Goal: Task Accomplishment & Management: Use online tool/utility

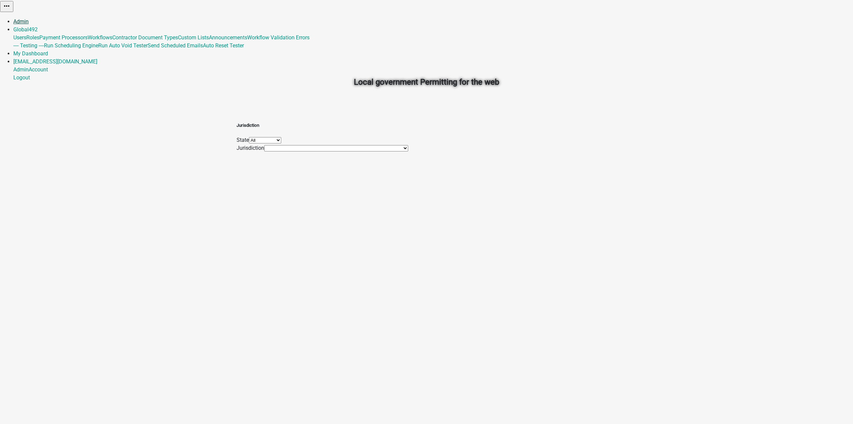
click at [29, 18] on link "Admin" at bounding box center [20, 21] width 15 height 6
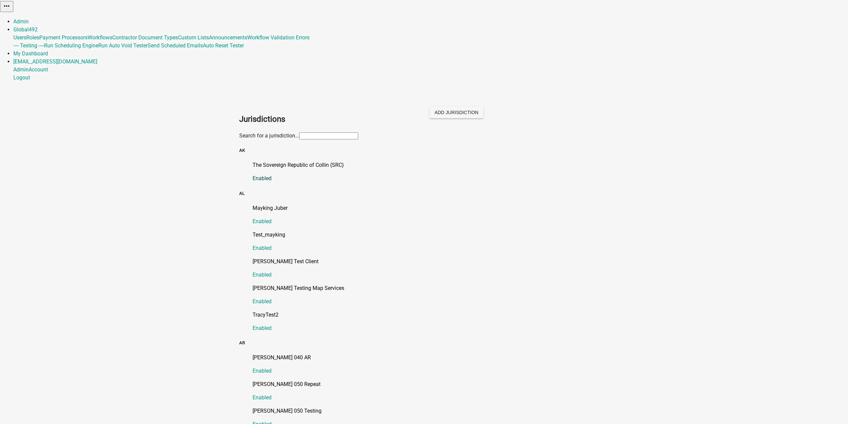
click at [312, 161] on p "The Sovereign Republic of Collin (SRC)" at bounding box center [431, 165] width 357 height 8
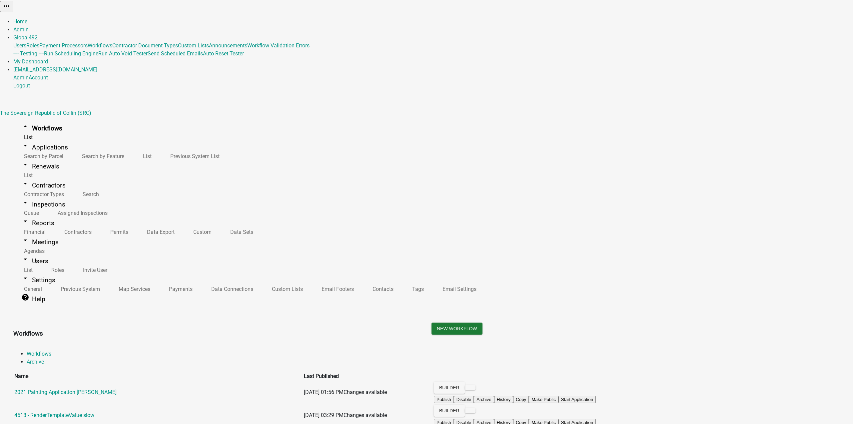
click at [228, 329] on h3 "Workflows" at bounding box center [217, 333] width 408 height 9
click at [222, 329] on h3 "Workflows" at bounding box center [217, 333] width 408 height 9
click at [746, 350] on ul "Workflows Archive" at bounding box center [426, 358] width 827 height 16
click at [711, 350] on ul "Workflows Archive" at bounding box center [426, 358] width 827 height 16
click at [678, 350] on ul "Workflows Archive" at bounding box center [426, 358] width 827 height 16
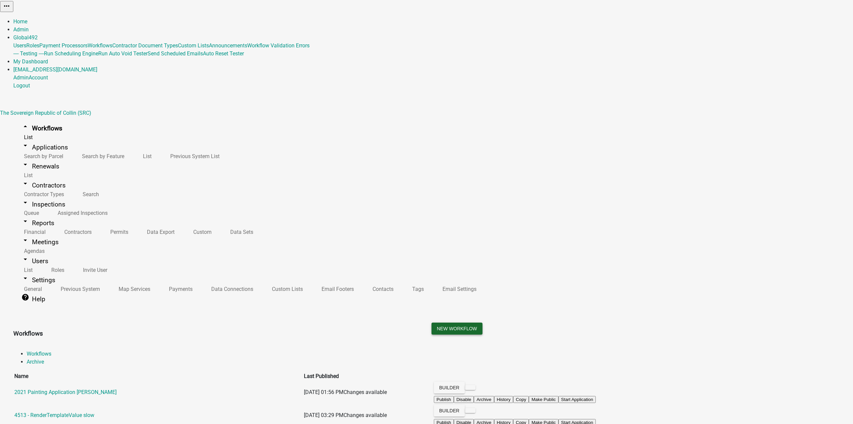
click at [483, 322] on button "New Workflow" at bounding box center [457, 328] width 51 height 12
select select "3"
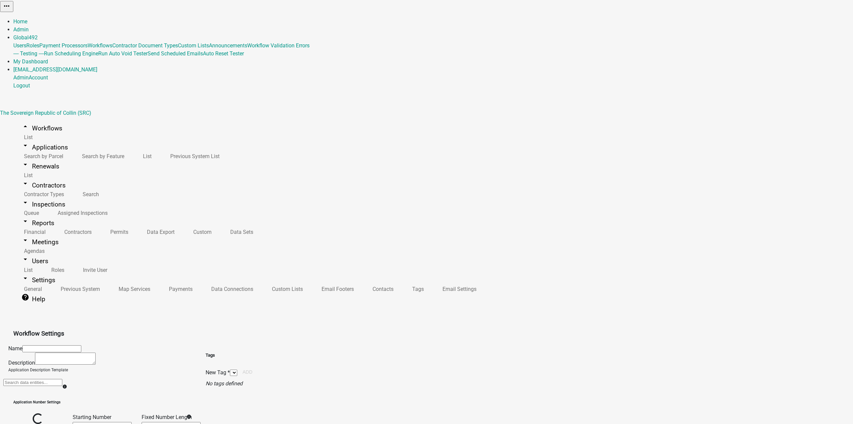
select select
click at [81, 345] on input "text" at bounding box center [51, 348] width 59 height 7
drag, startPoint x: 123, startPoint y: 62, endPoint x: 127, endPoint y: 62, distance: 4.7
click at [81, 345] on input "PER2-5252 - Update application description after all activity processing is com…" at bounding box center [51, 348] width 59 height 7
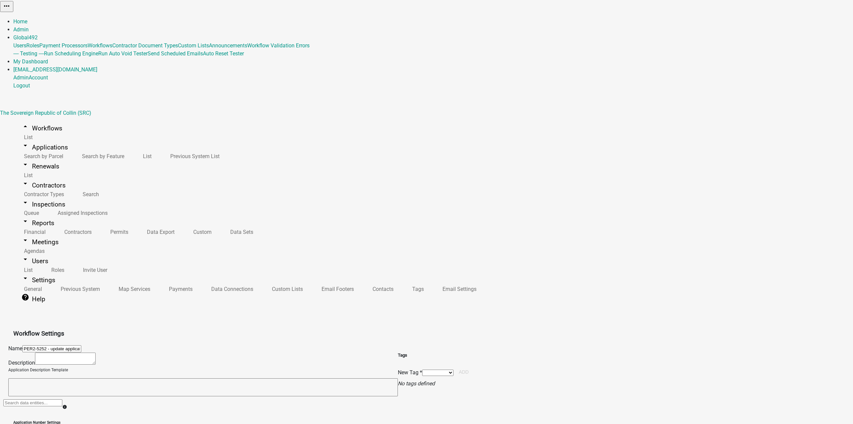
drag, startPoint x: 195, startPoint y: 62, endPoint x: 202, endPoint y: 61, distance: 7.8
click at [81, 345] on input "PER2-5252 - update application description after all activity processing is com…" at bounding box center [51, 348] width 59 height 7
type input "PER2-5252 - update application description after all activity processing is com…"
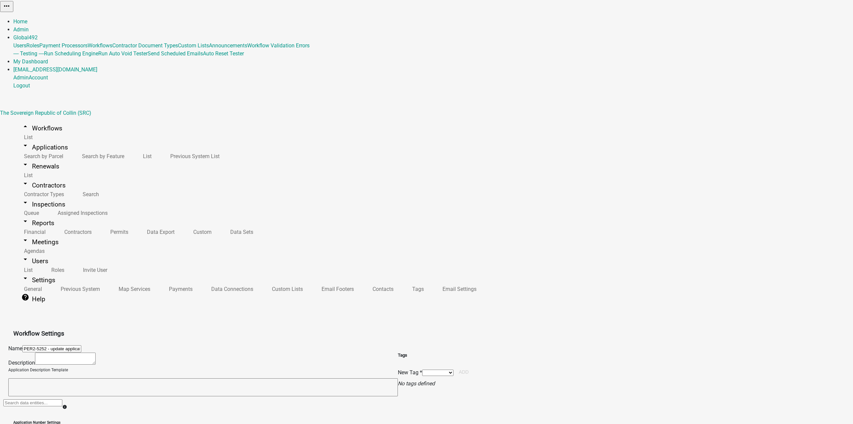
select select "79897ef5-ff32-470f-a3c8-8d023410b5ba"
drag, startPoint x: 106, startPoint y: 375, endPoint x: 210, endPoint y: 68, distance: 323.7
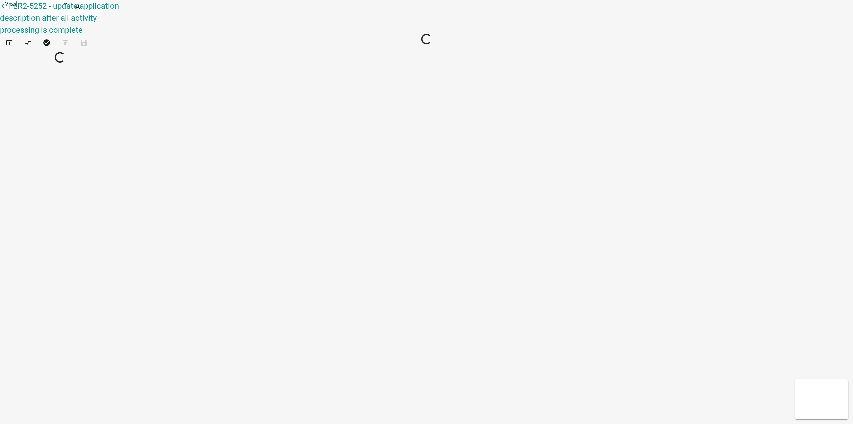
select select "1"
drag, startPoint x: 23, startPoint y: 276, endPoint x: 435, endPoint y: 268, distance: 412.1
click at [435, 57] on div "arrow_back PER2-5252 - update application description after all activity proces…" at bounding box center [426, 28] width 853 height 57
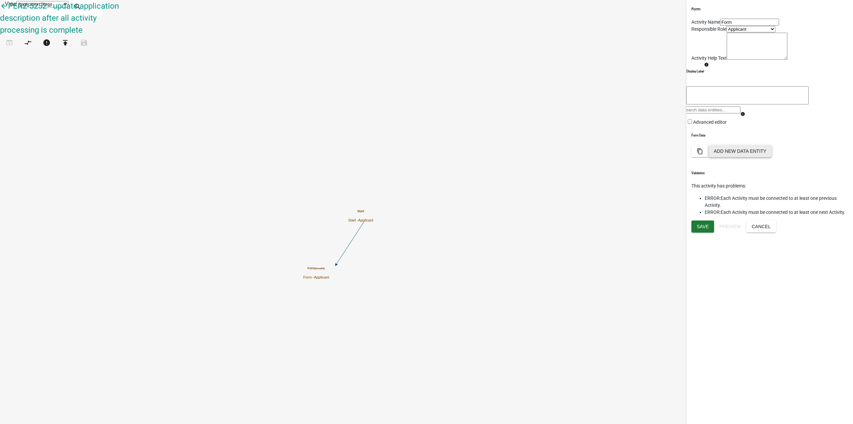
click at [772, 157] on button "Add New Data Entity" at bounding box center [740, 151] width 63 height 12
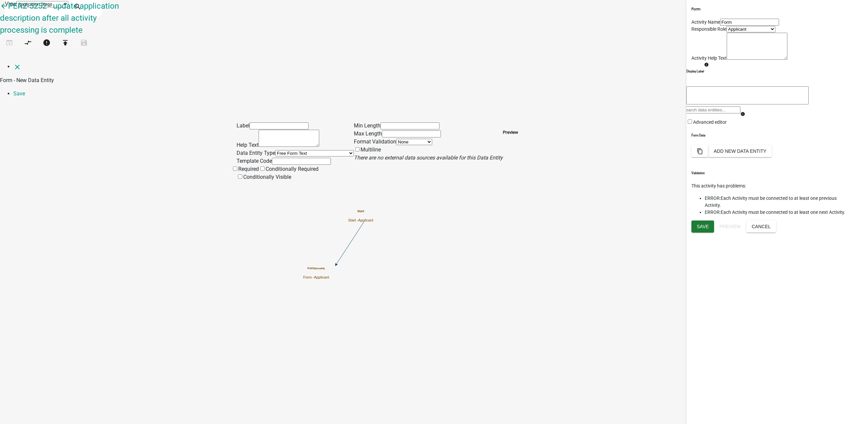
drag, startPoint x: 305, startPoint y: 136, endPoint x: 306, endPoint y: 130, distance: 5.4
click at [305, 158] on input "text" at bounding box center [301, 161] width 59 height 7
type input "c"
click at [193, 124] on div "Label Help Text Data Entity Type Free Form Text Document Display Entity Value F…" at bounding box center [426, 142] width 853 height 78
click at [272, 158] on input "PAID" at bounding box center [301, 161] width 59 height 7
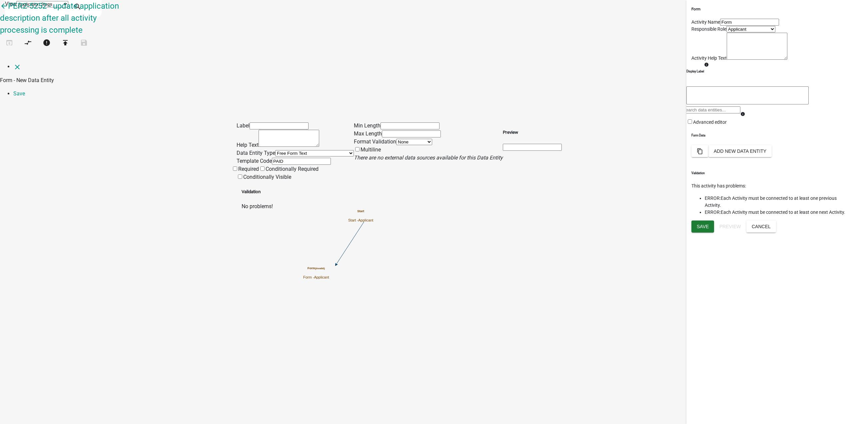
click at [272, 158] on input "PAID" at bounding box center [301, 161] width 59 height 7
type input "P"
click at [286, 158] on input "text" at bounding box center [301, 161] width 59 height 7
type input "P"
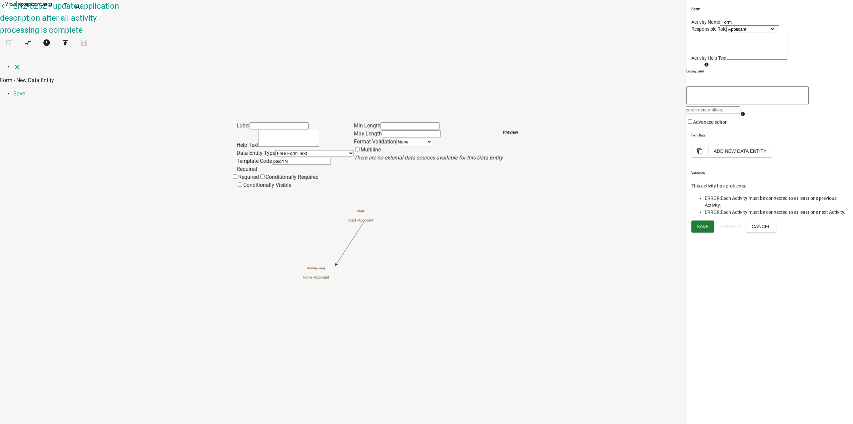
type input "paidYN"
click at [165, 103] on div "Label Help Text Data Entity Type Free Form Text Document Display Entity Value F…" at bounding box center [426, 146] width 853 height 86
click at [283, 150] on select "Free Form Text Document Display Entity Value Fee Numeric Data Date Map Sketch D…" at bounding box center [314, 153] width 79 height 6
select select "calculated-value"
click at [275, 150] on select "Free Form Text Document Display Entity Value Fee Numeric Data Date Map Sketch D…" at bounding box center [314, 153] width 79 height 6
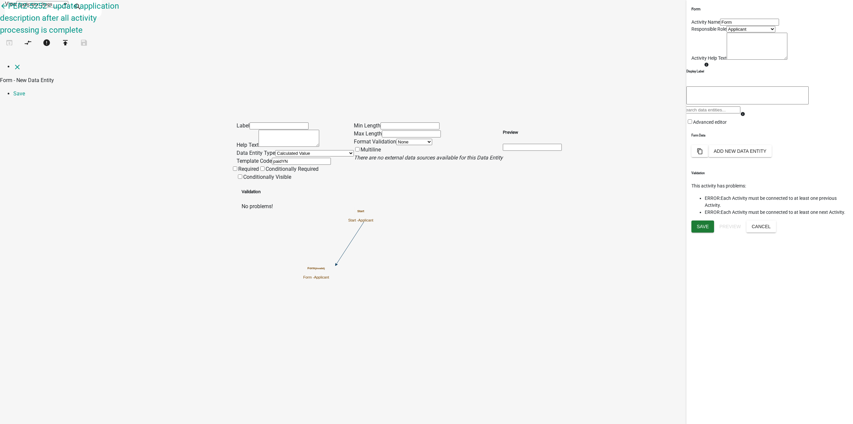
select select "calculated-value"
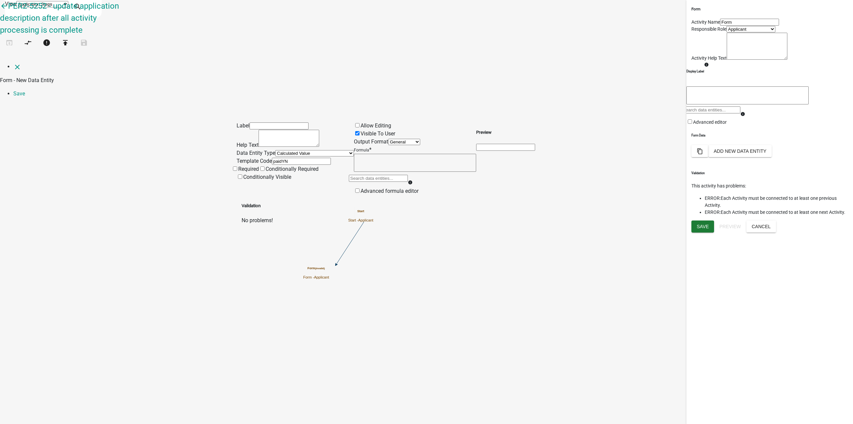
click at [361, 188] on span at bounding box center [361, 191] width 0 height 6
click at [360, 188] on input "Advanced formula editor" at bounding box center [357, 190] width 4 height 4
click at [405, 173] on icon at bounding box center [401, 175] width 5 height 5
click at [431, 197] on textarea at bounding box center [415, 206] width 122 height 18
type textarea ""NOT PAID""
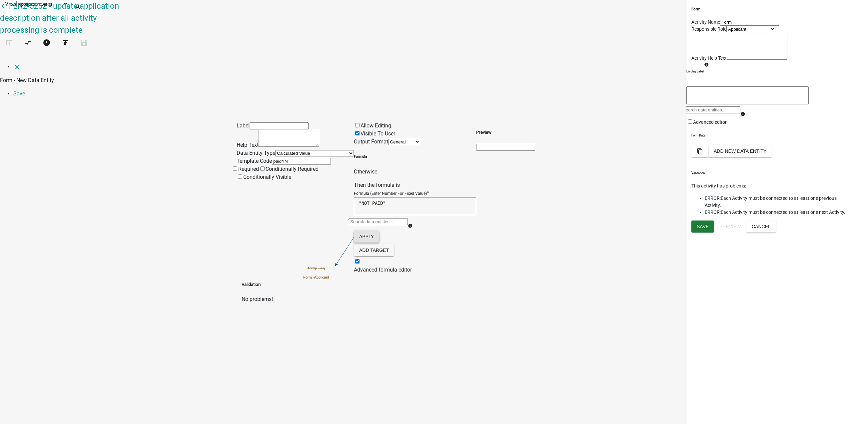
click at [379, 230] on button "Apply" at bounding box center [366, 236] width 25 height 12
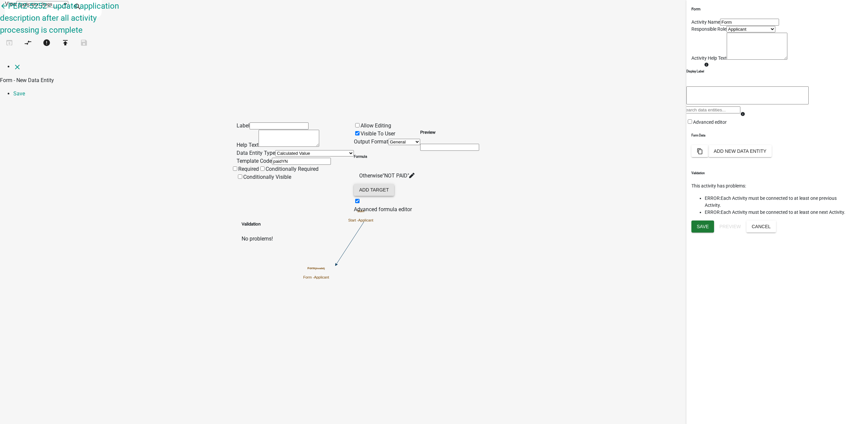
click at [389, 184] on button "Add Target" at bounding box center [374, 190] width 40 height 12
click at [388, 173] on icon at bounding box center [385, 175] width 5 height 5
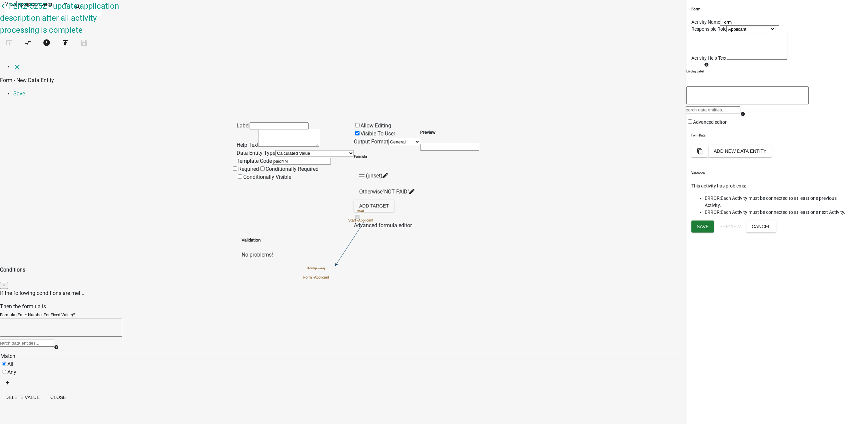
click at [122, 318] on textarea at bounding box center [61, 327] width 122 height 18
click at [54, 339] on div at bounding box center [24, 345] width 59 height 13
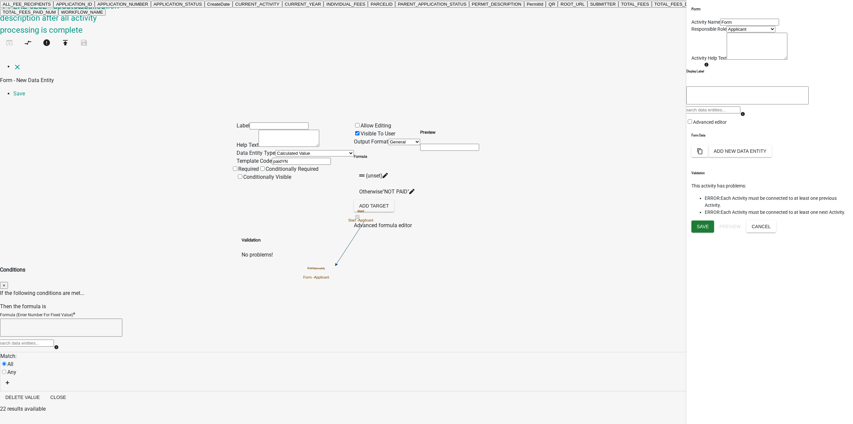
click at [700, 7] on ngb-highlight "TOTAL_FEES_DUE_NUM" at bounding box center [726, 4] width 52 height 5
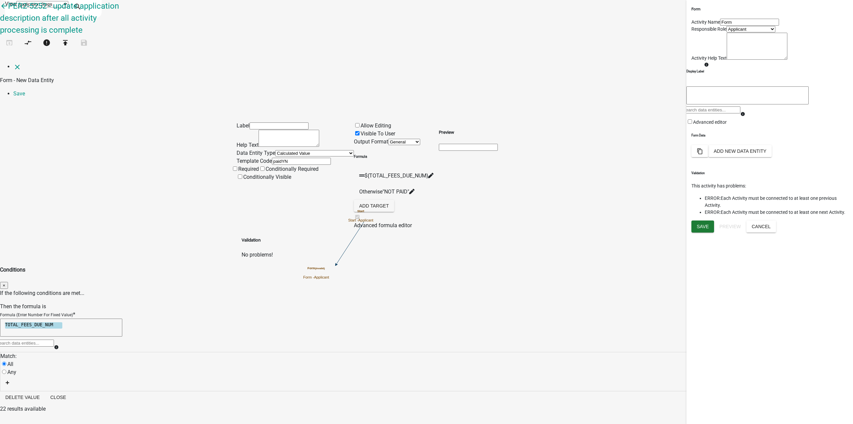
click at [122, 318] on textarea "TOTAL_FEES_DUE_NUM" at bounding box center [61, 327] width 122 height 18
type textarea "TOTAL_FEES_DUE_NUM = 0"
click at [122, 318] on textarea "TOTAL_FEES_DUE_NUM = 0" at bounding box center [61, 327] width 122 height 18
drag, startPoint x: 386, startPoint y: 74, endPoint x: 282, endPoint y: 64, distance: 104.8
click at [283, 266] on ngb-modal-window "Conditions × If the following conditions are met... Then the formula is Formula…" at bounding box center [426, 335] width 853 height 139
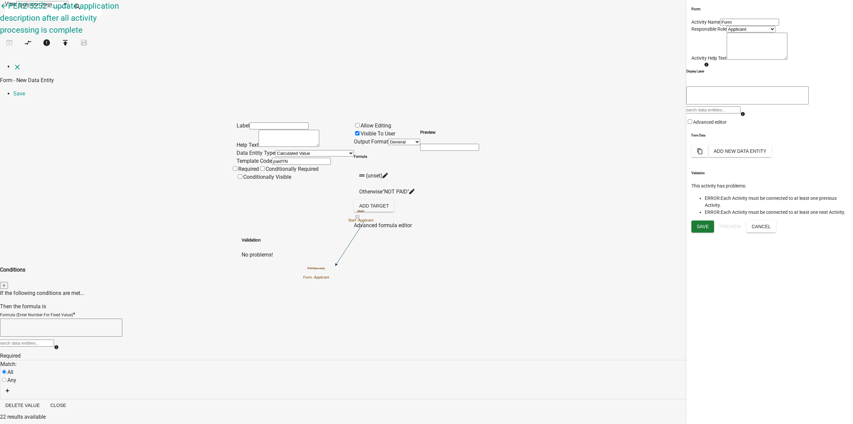
click at [122, 318] on textarea at bounding box center [61, 327] width 122 height 18
type textarea ""PAID""
click at [9, 380] on icon "button" at bounding box center [8, 382] width 4 height 4
click at [324, 380] on div "If (unset) is (unset)" at bounding box center [426, 384] width 841 height 8
drag, startPoint x: 325, startPoint y: 140, endPoint x: 328, endPoint y: 142, distance: 3.7
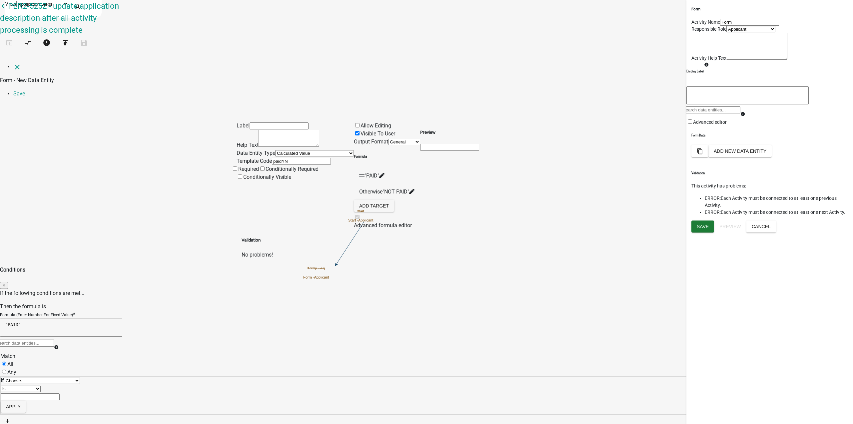
click at [80, 377] on select "Choose... ALL_FEE_RECIPIENTS APPLICATION_ID APPLICATION_NUMBER APPLICATION_STAT…" at bounding box center [42, 380] width 76 height 6
select select "21: TOTAL_FEES_PAID_NUM"
click at [80, 377] on select "Choose... ALL_FEE_RECIPIENTS APPLICATION_ID APPLICATION_NUMBER APPLICATION_STAT…" at bounding box center [42, 380] width 76 height 6
drag, startPoint x: 488, startPoint y: 149, endPoint x: 492, endPoint y: 146, distance: 5.0
click at [60, 393] on input "text" at bounding box center [30, 396] width 59 height 7
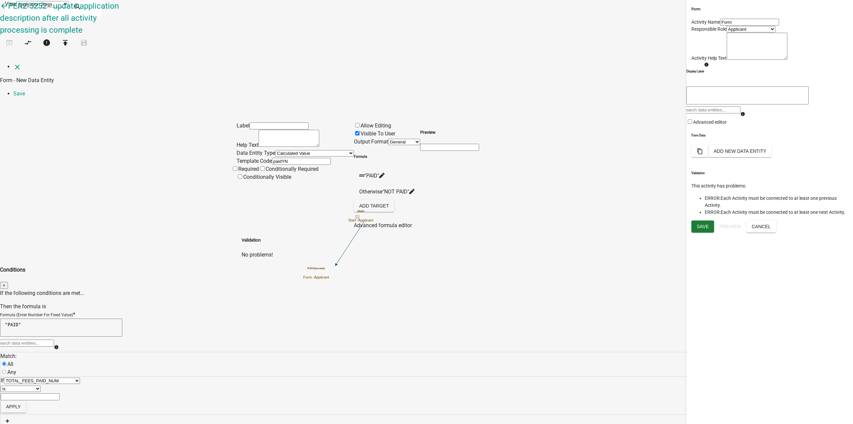
click at [60, 393] on input "text" at bounding box center [30, 396] width 59 height 7
type input "0"
click at [26, 400] on button "Apply" at bounding box center [13, 406] width 25 height 12
click at [402, 352] on div "Match: All Any If TOTAL_FEES_PAID_NUM is 0" at bounding box center [426, 379] width 853 height 55
click at [412, 352] on div "Match: All Any If TOTAL_FEES_PAID_NUM is 0" at bounding box center [426, 379] width 853 height 55
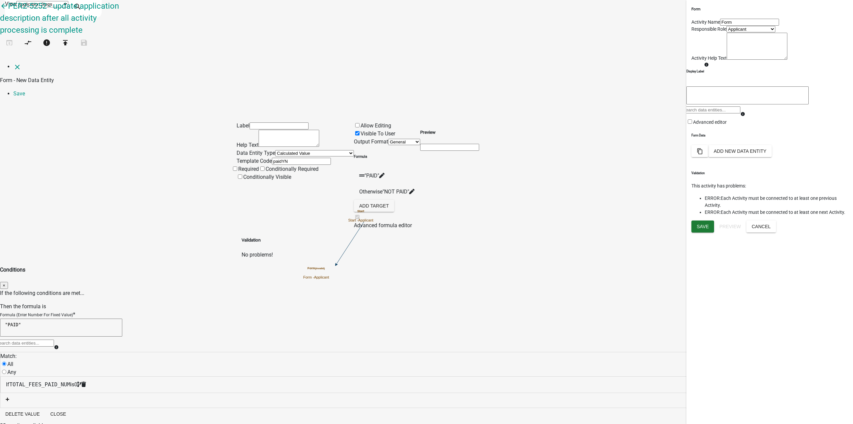
click at [440, 352] on div "Match: All Any If TOTAL_FEES_PAID_NUM is 0" at bounding box center [426, 379] width 853 height 55
click at [406, 352] on div "Match: All Any If TOTAL_FEES_PAID_NUM is 0" at bounding box center [426, 379] width 853 height 55
click at [413, 352] on div "Match: All Any If TOTAL_FEES_PAID_NUM is 0" at bounding box center [426, 379] width 853 height 55
drag, startPoint x: 546, startPoint y: 186, endPoint x: 445, endPoint y: 164, distance: 102.9
click at [71, 408] on button "Close" at bounding box center [58, 414] width 26 height 12
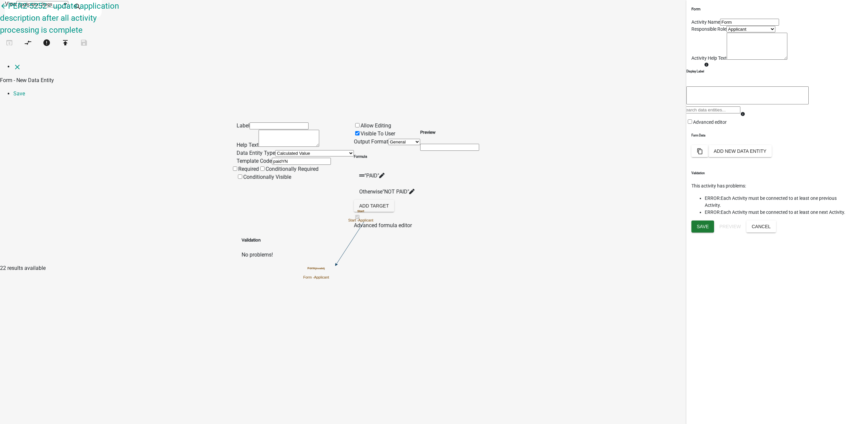
click at [160, 147] on div "Label Help Text Data Entity Type Free Form Text Document Display Entity Value F…" at bounding box center [426, 181] width 853 height 156
drag, startPoint x: 438, startPoint y: 294, endPoint x: 442, endPoint y: 291, distance: 5.0
click at [438, 259] on div "close Form - New Data Entity Save Label Help Text Data Entity Type Free Form Te…" at bounding box center [426, 161] width 853 height 196
click at [653, 103] on div "Label Help Text Data Entity Type Free Form Text Document Display Entity Value F…" at bounding box center [426, 181] width 853 height 156
click at [686, 103] on div "Label Help Text Data Entity Type Free Form Text Document Display Entity Value F…" at bounding box center [426, 181] width 853 height 156
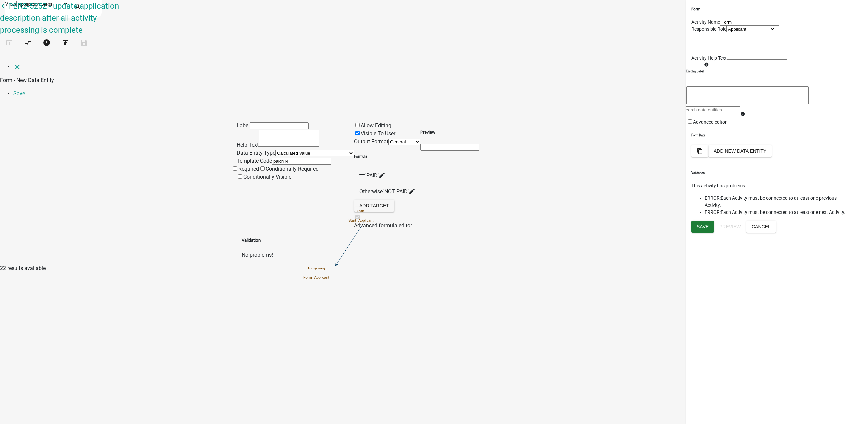
click at [385, 173] on icon at bounding box center [381, 175] width 5 height 5
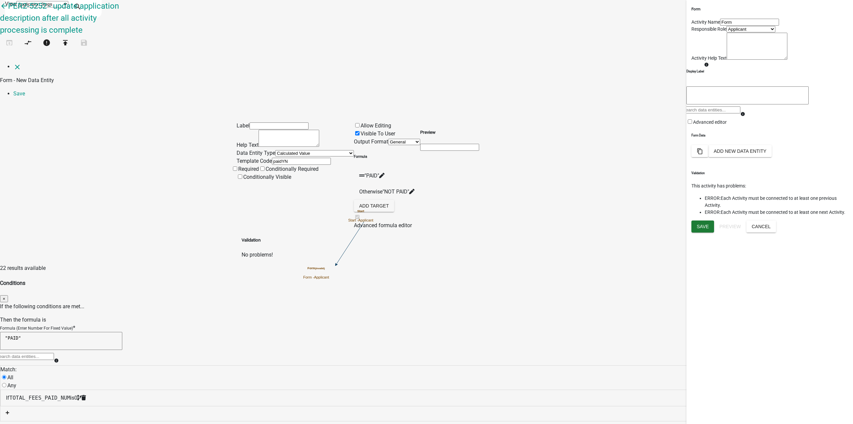
click at [122, 332] on textarea ""PAID"" at bounding box center [61, 341] width 122 height 18
type textarea ""NOT PAID""
click at [71, 421] on button "Close" at bounding box center [58, 427] width 26 height 12
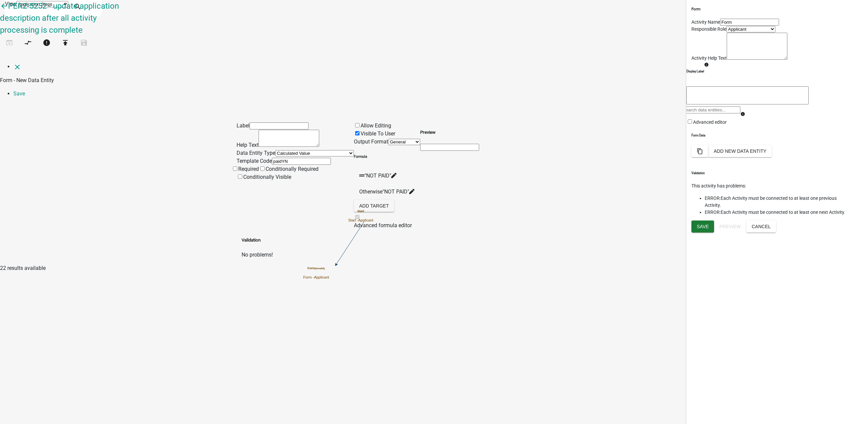
click at [415, 189] on icon at bounding box center [411, 191] width 5 height 5
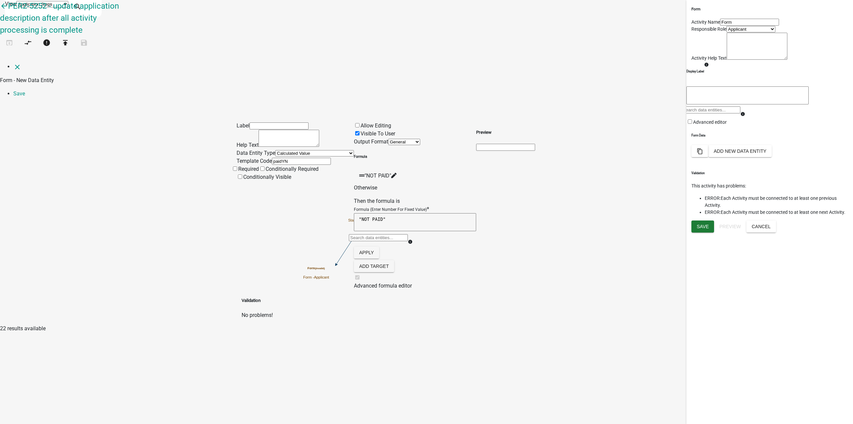
drag, startPoint x: 391, startPoint y: 161, endPoint x: 382, endPoint y: 162, distance: 8.7
click at [381, 213] on textarea ""NOT PAID"" at bounding box center [415, 222] width 122 height 18
type textarea ""PAID""
click at [379, 246] on button "Apply" at bounding box center [366, 252] width 25 height 12
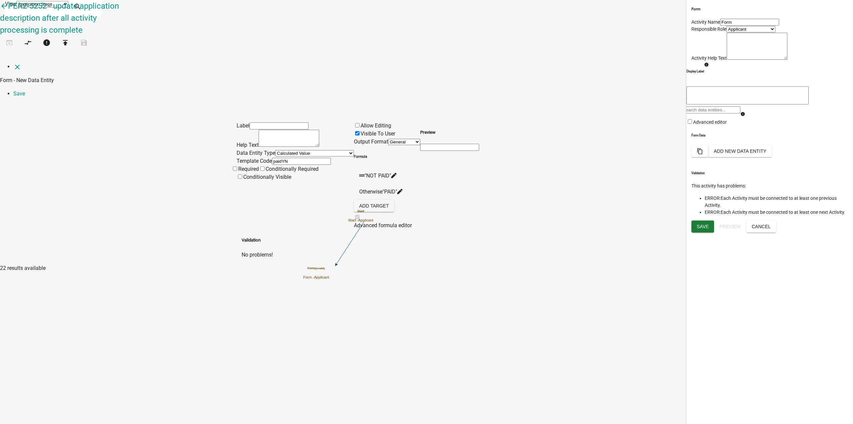
click at [415, 259] on div "close Form - New Data Entity Save Label Help Text Data Entity Type Free Form Te…" at bounding box center [426, 161] width 853 height 196
click at [181, 198] on div "Label Help Text Data Entity Type Free Form Text Document Display Entity Value F…" at bounding box center [426, 181] width 853 height 156
click at [192, 151] on div "Label Help Text Data Entity Type Free Form Text Document Display Entity Value F…" at bounding box center [426, 181] width 853 height 156
click at [189, 155] on div "Label Help Text Data Entity Type Free Form Text Document Display Entity Value F…" at bounding box center [426, 181] width 853 height 156
click at [309, 122] on input "text" at bounding box center [279, 125] width 59 height 7
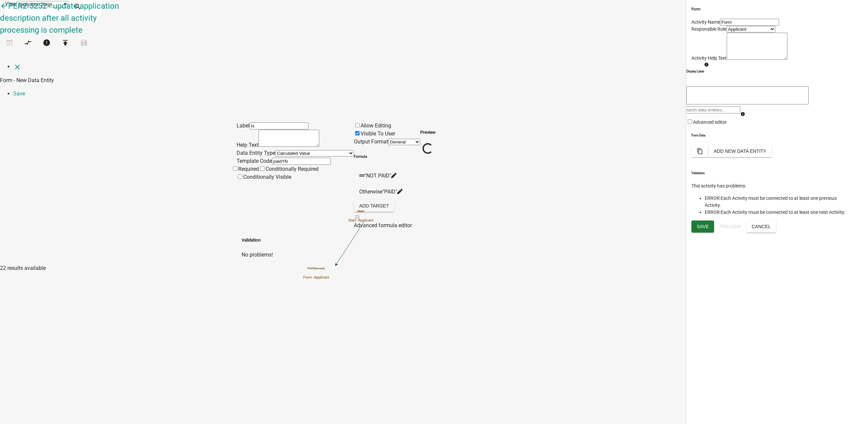
type input "I"
drag, startPoint x: 301, startPoint y: 42, endPoint x: 308, endPoint y: 43, distance: 6.7
click at [308, 122] on input "Has payment been made?" at bounding box center [279, 125] width 59 height 7
type input "Has payment been made:"
click at [629, 213] on div "close Form - New Data Entity Save Label Has payment been made: Help Text Data E…" at bounding box center [426, 161] width 853 height 196
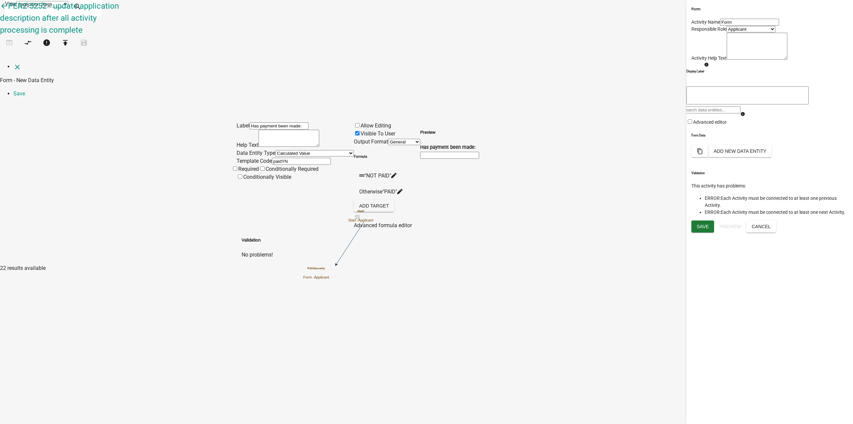
click at [717, 103] on div "Label Has payment been made: Help Text Data Entity Type Free Form Text Document…" at bounding box center [426, 181] width 853 height 156
click at [25, 90] on link "Save" at bounding box center [19, 93] width 12 height 6
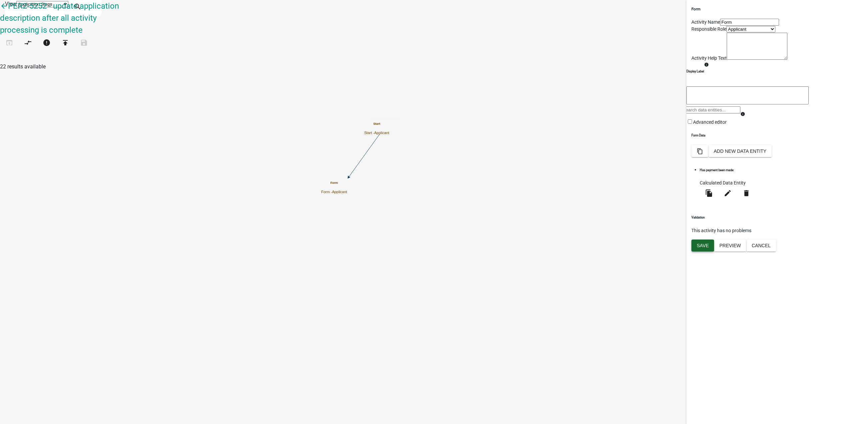
click at [706, 248] on span "Save" at bounding box center [703, 245] width 12 height 5
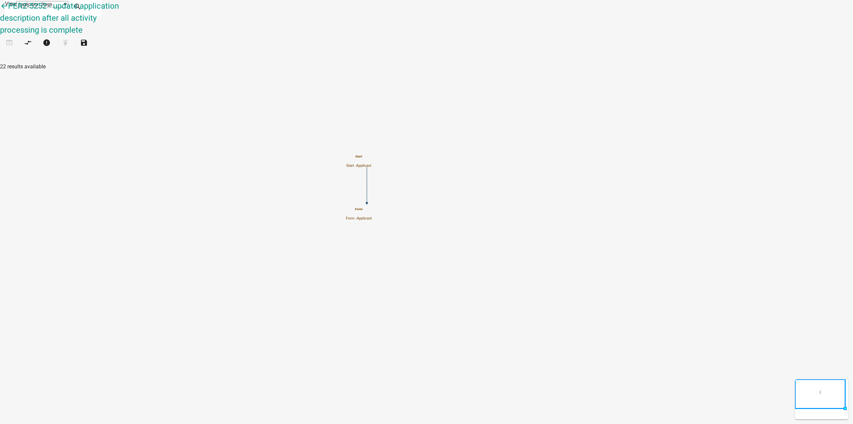
click at [549, 190] on icon "Start Start - Applicant Form Form - Applicant" at bounding box center [426, 211] width 853 height 423
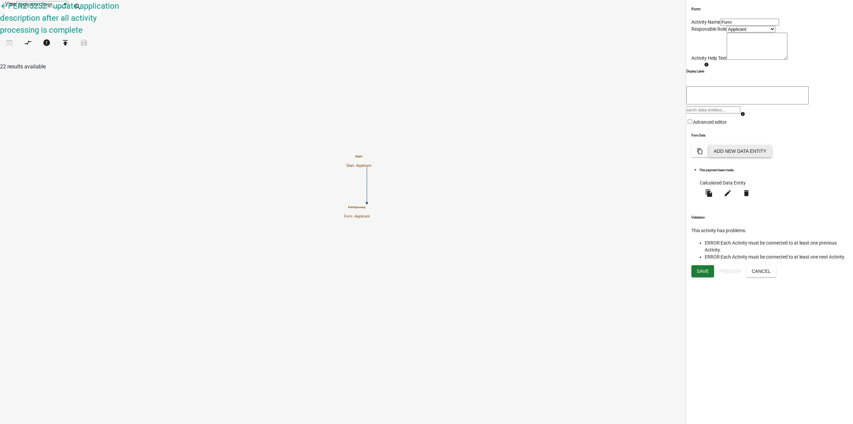
click at [772, 157] on button "Add New Data Entity" at bounding box center [740, 151] width 63 height 12
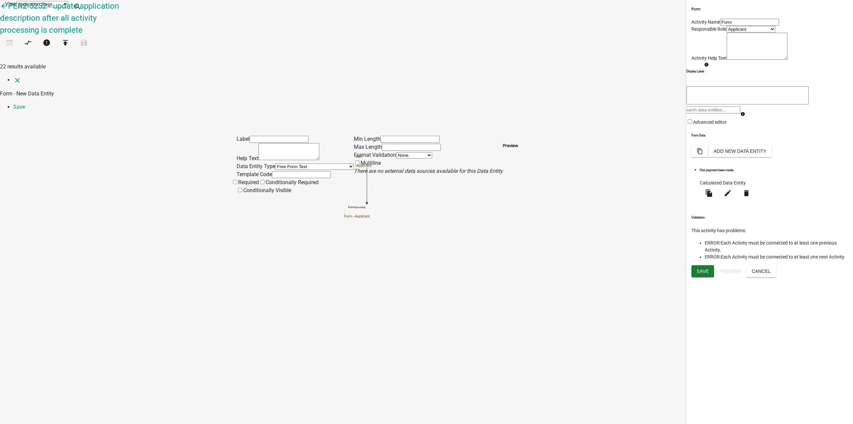
click at [275, 163] on select "Free Form Text Document Display Entity Value Fee Numeric Data Date Map Sketch D…" at bounding box center [314, 166] width 79 height 6
select select "list-data"
click at [275, 163] on select "Free Form Text Document Display Entity Value Fee Numeric Data Date Map Sketch D…" at bounding box center [314, 166] width 79 height 6
select select "list-data"
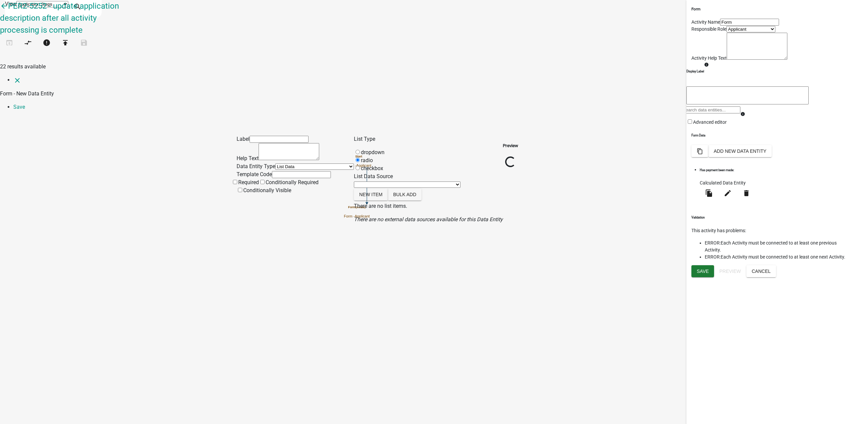
click at [143, 116] on div "Label Help Text Data Entity Type Free Form Text Document Display Entity Value F…" at bounding box center [426, 169] width 853 height 107
click at [144, 116] on div "Label Help Text Data Entity Type Free Form Text Document Display Entity Value F…" at bounding box center [426, 169] width 853 height 107
click at [276, 136] on input "text" at bounding box center [279, 139] width 59 height 7
type input "Choose path"
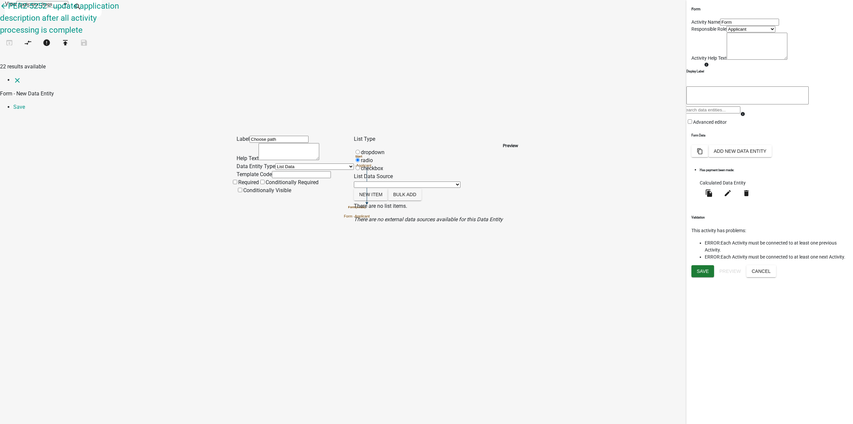
click at [272, 171] on input "text" at bounding box center [301, 174] width 59 height 7
type input "pathChoice"
click at [221, 120] on div "Label Choose path Help Text Data Entity Type Free Form Text Document Display En…" at bounding box center [426, 169] width 853 height 107
click at [232, 187] on span at bounding box center [232, 190] width 0 height 6
click at [237, 180] on input "Required" at bounding box center [235, 182] width 4 height 4
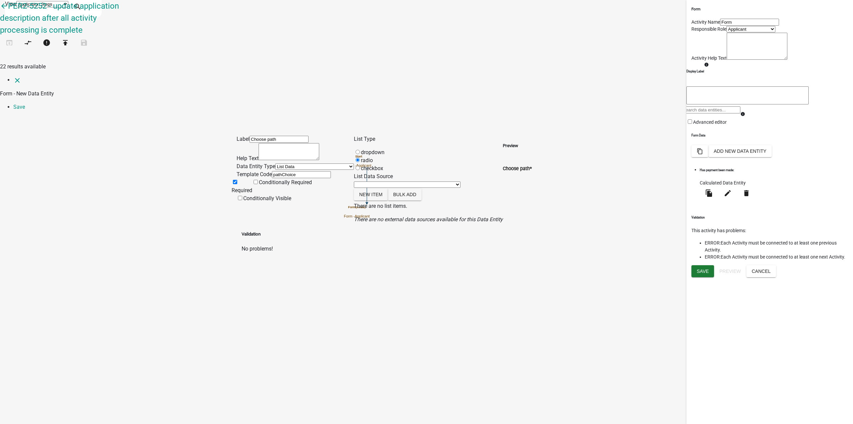
click at [407, 181] on select "State List Members of the Approvers role Path choices SRC Yes No Testing change…" at bounding box center [407, 184] width 107 height 6
drag, startPoint x: 635, startPoint y: 195, endPoint x: 631, endPoint y: 193, distance: 4.5
click at [635, 195] on div "Label Choose path Help Text Data Entity Type Free Form Text Document Display En…" at bounding box center [426, 184] width 853 height 136
click at [380, 188] on button "New item" at bounding box center [371, 194] width 34 height 12
click at [412, 216] on input "List Data Source" at bounding box center [399, 219] width 59 height 7
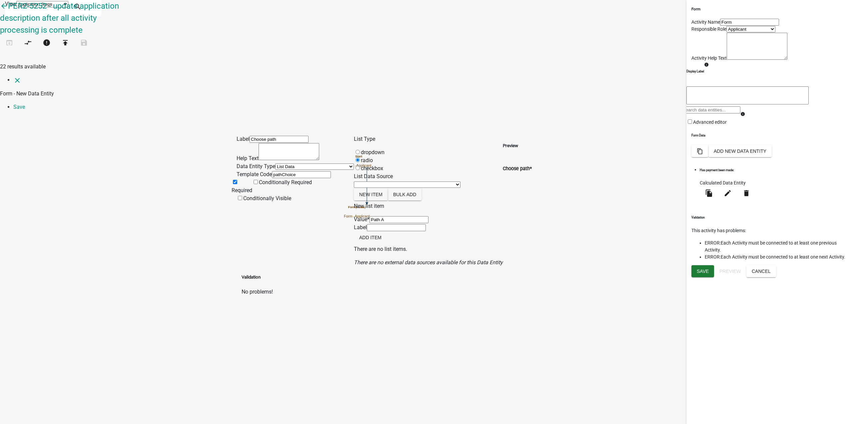
type input "Path A"
click at [532, 150] on div "Preview Choose path *" at bounding box center [517, 200] width 29 height 131
click at [387, 231] on button "Add item" at bounding box center [370, 237] width 33 height 12
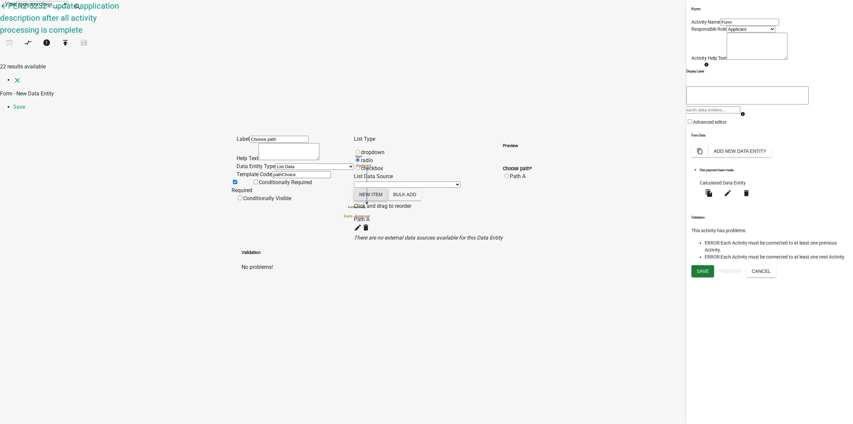
click at [388, 188] on button "New item" at bounding box center [371, 194] width 34 height 12
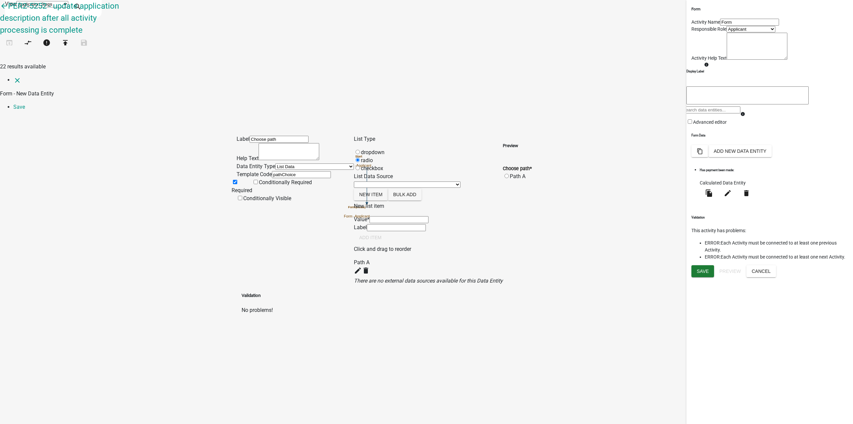
click at [409, 216] on input "List Data Source" at bounding box center [399, 219] width 59 height 7
type input "Path B"
click at [532, 193] on div "Preview Choose path * Path A" at bounding box center [517, 210] width 29 height 150
click at [387, 231] on button "Add item" at bounding box center [370, 237] width 33 height 12
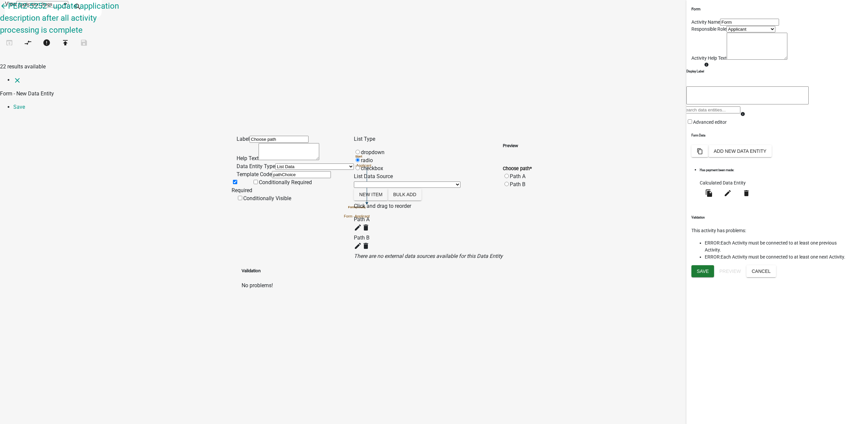
drag, startPoint x: 616, startPoint y: 142, endPoint x: 592, endPoint y: 130, distance: 27.4
click at [532, 142] on div "Preview Choose path * Path A Path B" at bounding box center [517, 197] width 29 height 125
click at [127, 184] on div "Label Choose path Help Text Data Entity Type Free Form Text Document Display En…" at bounding box center [426, 202] width 853 height 173
drag, startPoint x: 566, startPoint y: 187, endPoint x: 712, endPoint y: 64, distance: 191.2
click at [532, 187] on div "Preview Choose path * Path A Path B" at bounding box center [517, 197] width 29 height 125
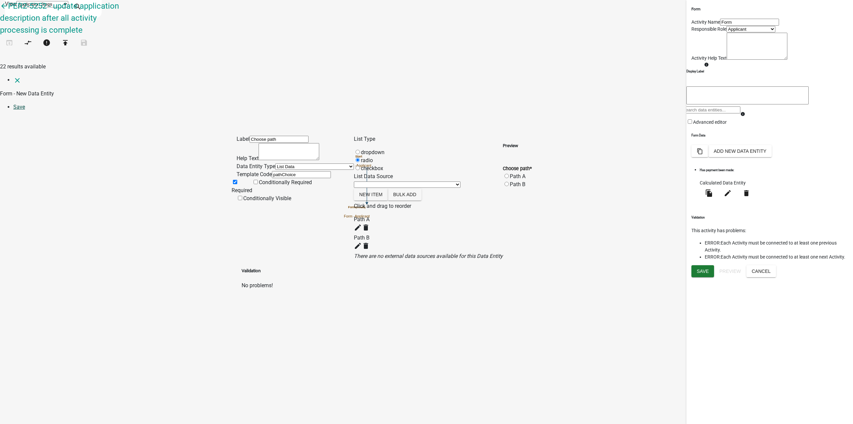
click at [25, 104] on link "Save" at bounding box center [19, 107] width 12 height 6
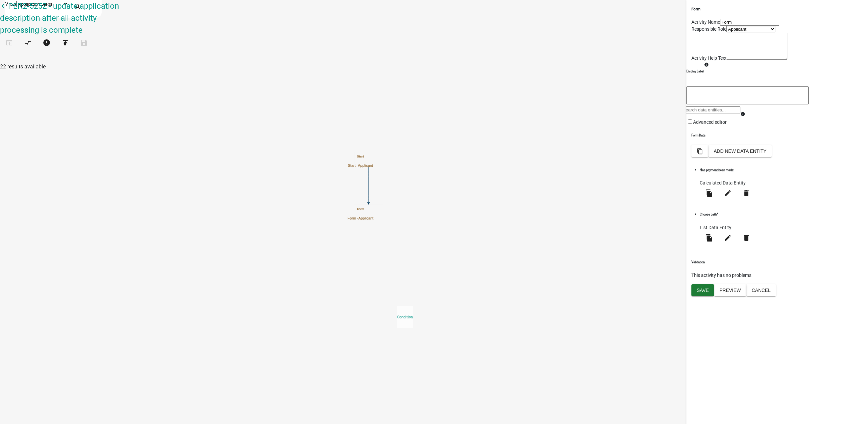
drag, startPoint x: 30, startPoint y: 177, endPoint x: 444, endPoint y: 264, distance: 423.1
click at [445, 57] on div "arrow_back PER2-5252 - update application description after all activity proces…" at bounding box center [426, 28] width 853 height 57
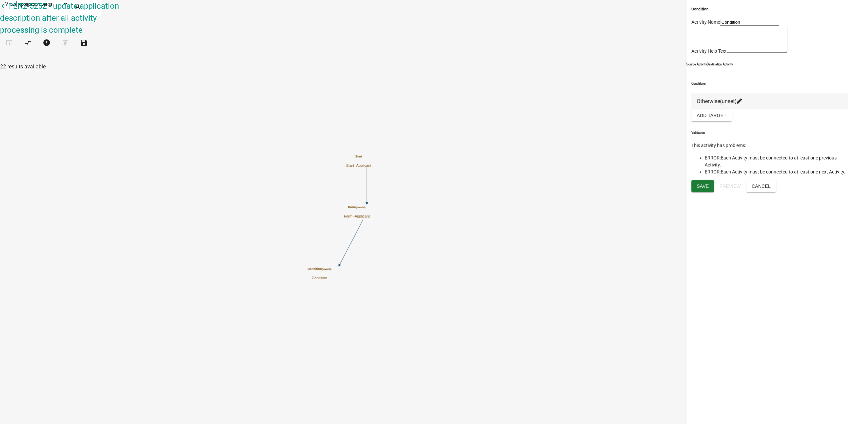
click at [331, 208] on icon "Start Start - Applicant Form (invalid) Form - Applicant Condition (invalid) Con…" at bounding box center [426, 211] width 853 height 423
drag, startPoint x: 29, startPoint y: 211, endPoint x: 335, endPoint y: 288, distance: 316.0
click at [335, 57] on div "arrow_back PER2-5252 - update application description after all activity proces…" at bounding box center [426, 28] width 853 height 57
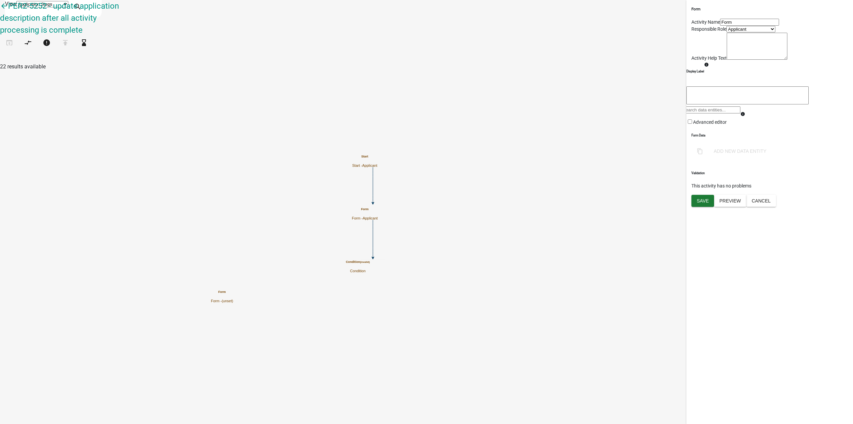
click at [733, 26] on input "Form" at bounding box center [749, 22] width 59 height 7
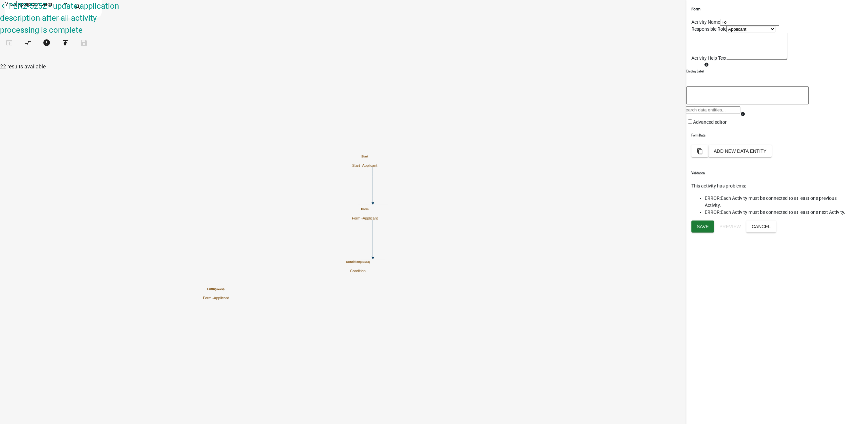
type input "F"
drag, startPoint x: 703, startPoint y: 33, endPoint x: 720, endPoint y: 32, distance: 16.7
click at [720, 26] on input "Fees A" at bounding box center [749, 22] width 59 height 7
click at [720, 26] on input "Fee A" at bounding box center [749, 22] width 59 height 7
type input "Collect Fee A"
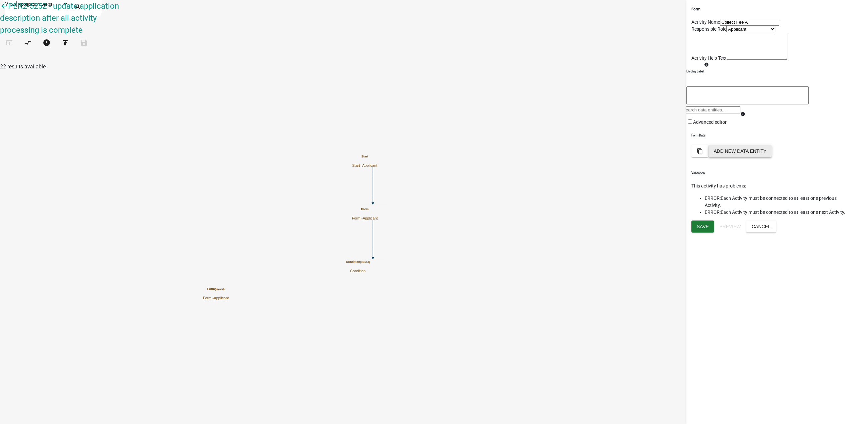
click at [772, 157] on button "Add New Data Entity" at bounding box center [740, 151] width 63 height 12
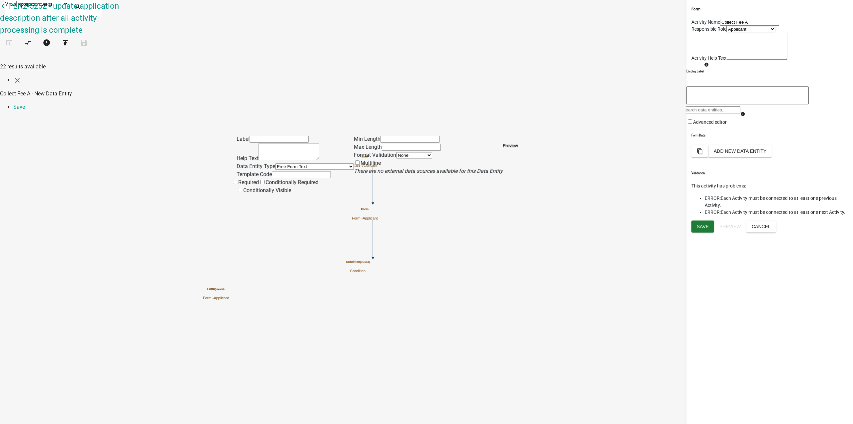
click at [275, 163] on select "Free Form Text Document Display Entity Value Fee Numeric Data Date Map Sketch D…" at bounding box center [314, 166] width 79 height 6
select select "fee"
click at [275, 163] on select "Free Form Text Document Display Entity Value Fee Numeric Data Date Map Sketch D…" at bounding box center [314, 166] width 79 height 6
select select "fee"
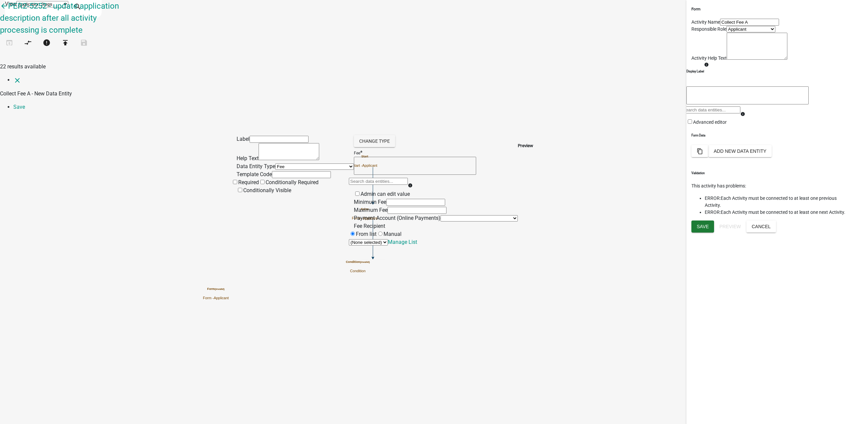
click at [275, 136] on input "text" at bounding box center [279, 139] width 59 height 7
type input "Fee A"
drag, startPoint x: 391, startPoint y: 58, endPoint x: 404, endPoint y: 60, distance: 12.8
click at [392, 157] on textarea at bounding box center [415, 166] width 122 height 18
type textarea "5"
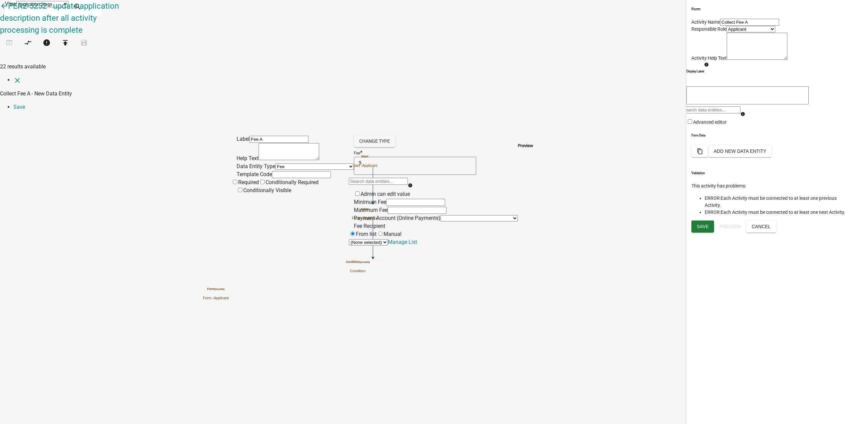
click at [238, 179] on span at bounding box center [238, 182] width 0 height 6
click at [237, 180] on input "Required" at bounding box center [235, 182] width 4 height 4
click at [196, 126] on div "Label Fee A Help Text Data Entity Type Free Form Text Document Display Entity V…" at bounding box center [426, 181] width 853 height 130
click at [533, 166] on div "Preview" at bounding box center [525, 190] width 15 height 111
click at [533, 182] on div "Preview" at bounding box center [525, 190] width 15 height 111
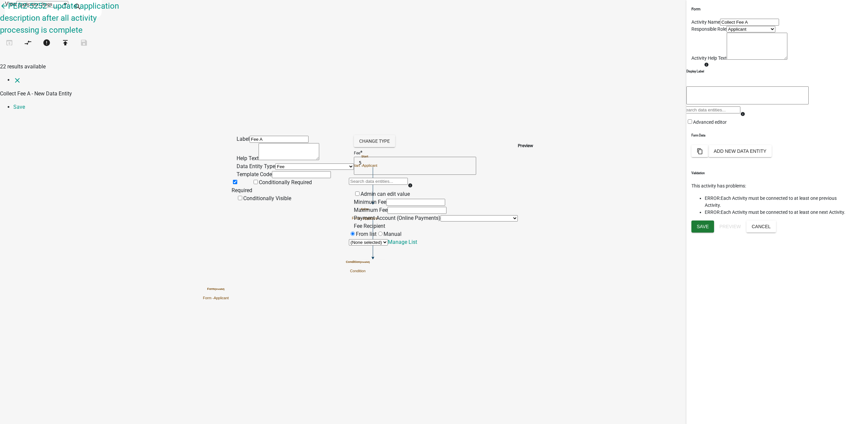
click at [533, 178] on div "Preview" at bounding box center [525, 190] width 15 height 111
click at [839, 103] on li "Save" at bounding box center [433, 107] width 840 height 8
click at [806, 116] on div "Label Fee A Help Text Data Entity Type Free Form Text Document Display Entity V…" at bounding box center [426, 181] width 853 height 130
click at [383, 157] on textarea "5" at bounding box center [415, 166] width 122 height 18
click at [274, 171] on input "text" at bounding box center [301, 174] width 59 height 7
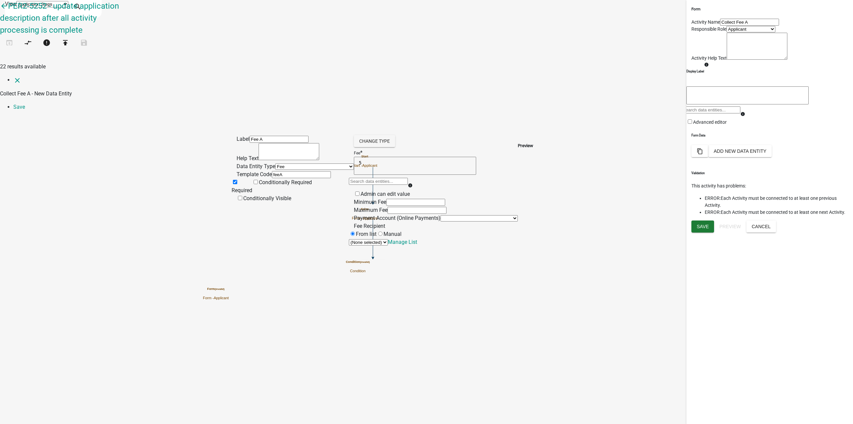
type input "feeA"
click at [841, 103] on li "Save" at bounding box center [433, 107] width 840 height 8
drag, startPoint x: 817, startPoint y: 99, endPoint x: 821, endPoint y: 80, distance: 19.9
click at [817, 116] on div "Label Fee A Help Text Data Entity Type Free Form Text Document Display Entity V…" at bounding box center [426, 195] width 853 height 159
click at [25, 104] on link "Save" at bounding box center [19, 107] width 12 height 6
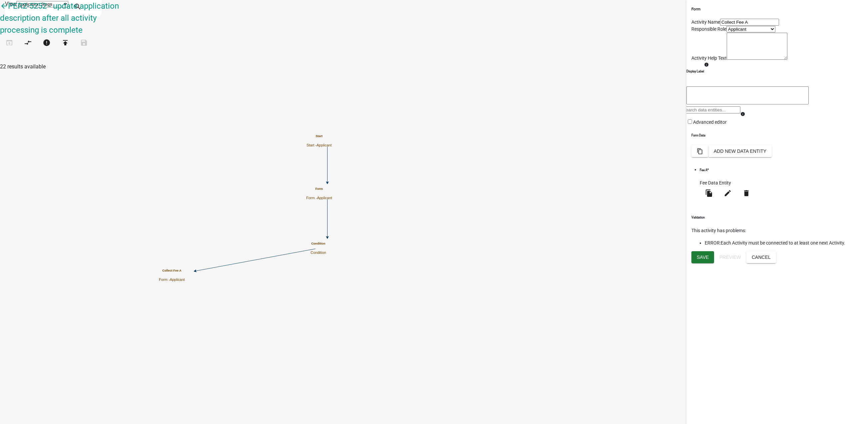
click at [509, 278] on icon "Start Start - Applicant Form Form - Applicant Condition Condition Collect Fee A…" at bounding box center [426, 211] width 853 height 423
click at [767, 26] on input "Copy of Collect Fee A" at bounding box center [749, 22] width 59 height 7
click at [732, 197] on icon "edit" at bounding box center [728, 193] width 8 height 8
type input "Copy of Collect Fee B"
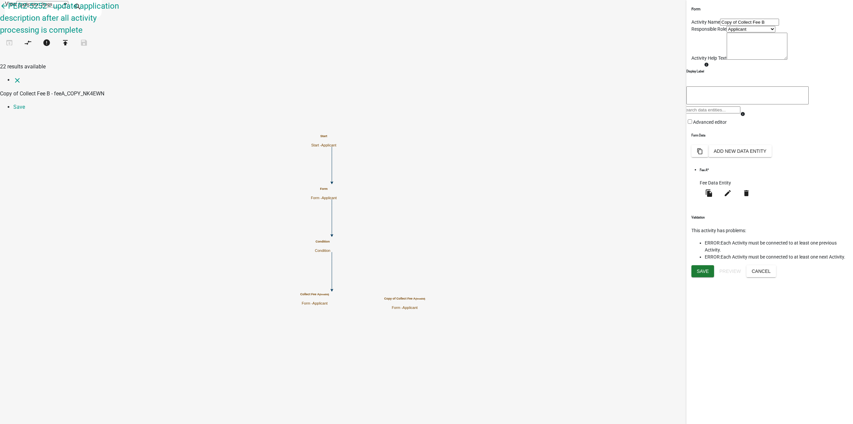
select select "fee"
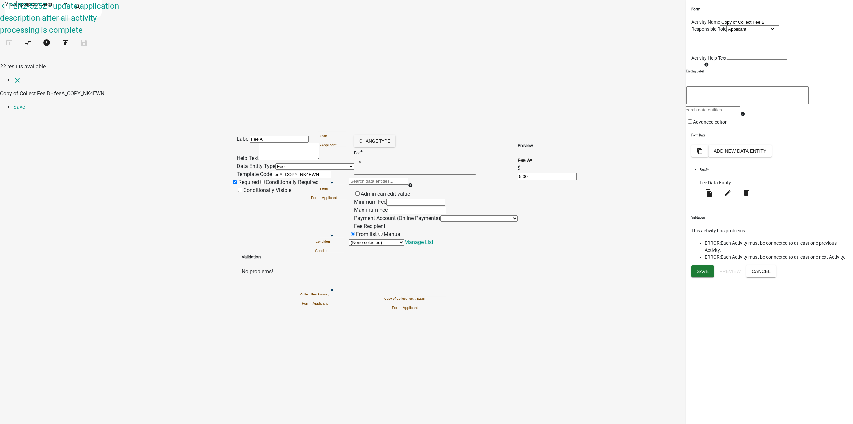
drag, startPoint x: 297, startPoint y: 133, endPoint x: 248, endPoint y: 133, distance: 49.0
click at [272, 171] on input "feeA_COPY_NK4EWN" at bounding box center [301, 174] width 59 height 7
type input "feeB"
drag, startPoint x: 261, startPoint y: 41, endPoint x: 251, endPoint y: 45, distance: 10.8
click at [251, 136] on input "Fee A" at bounding box center [279, 139] width 59 height 7
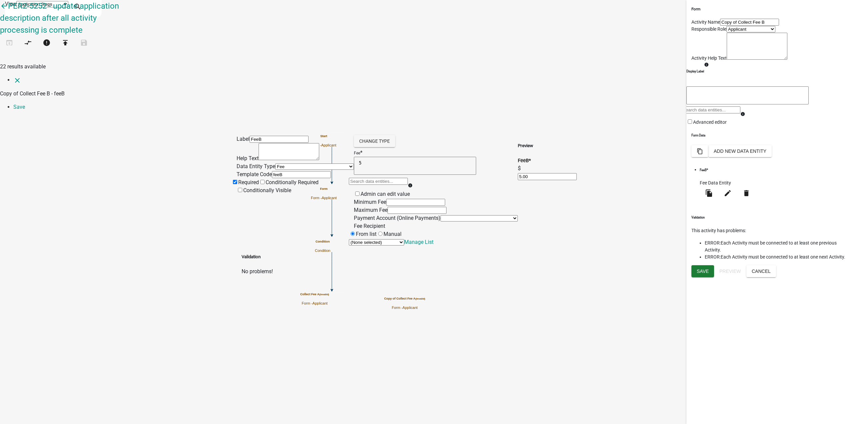
click at [251, 136] on input "FeeB" at bounding box center [279, 139] width 59 height 7
type input "Fee B"
click at [213, 116] on div "Label Fee B Help Text Data Entity Type Free Form Text Document Display Entity V…" at bounding box center [426, 195] width 853 height 159
click at [398, 157] on textarea "5" at bounding box center [415, 166] width 122 height 18
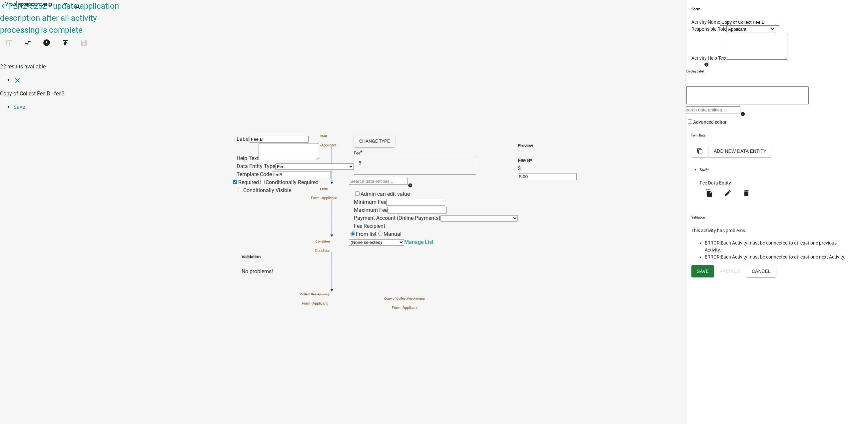
click at [398, 157] on textarea "5" at bounding box center [415, 166] width 122 height 18
type textarea "7"
click at [121, 194] on div "Label Fee B Help Text Data Entity Type Free Form Text Document Display Entity V…" at bounding box center [426, 195] width 853 height 159
click at [721, 116] on div "Label Fee B Help Text Data Entity Type Free Form Text Document Display Entity V…" at bounding box center [426, 195] width 853 height 159
click at [25, 104] on link "Save" at bounding box center [19, 107] width 12 height 6
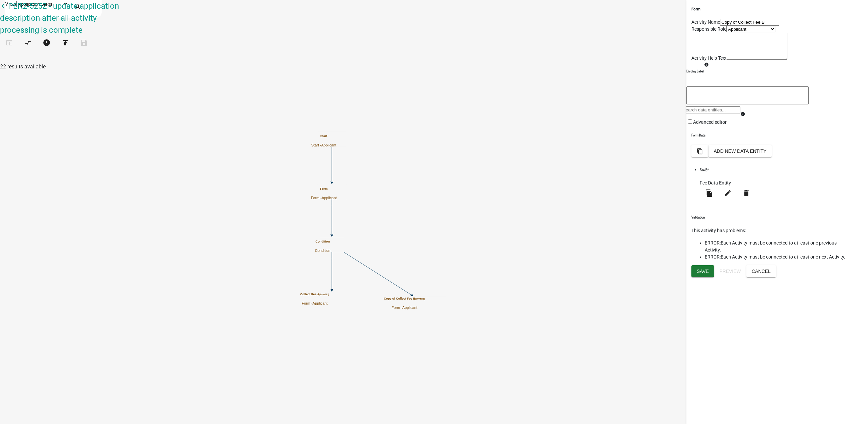
click at [323, 265] on icon "Start Start - Applicant Form Form - Applicant Condition Condition Collect Fee A…" at bounding box center [426, 211] width 853 height 423
click at [311, 265] on icon "Start Start - Applicant Form Form - Applicant Condition Condition Collect Fee A…" at bounding box center [426, 211] width 853 height 423
drag, startPoint x: 32, startPoint y: 329, endPoint x: 406, endPoint y: 335, distance: 374.1
click at [405, 57] on div "arrow_back PER2-5252 - update application description after all activity proces…" at bounding box center [426, 28] width 853 height 57
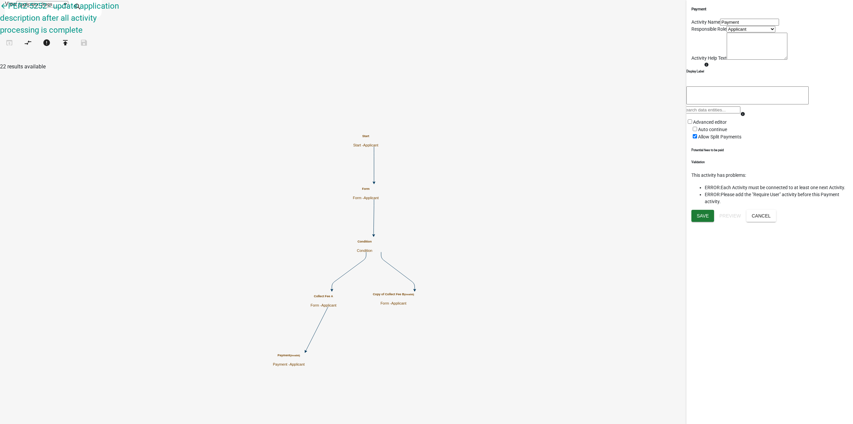
click at [728, 26] on input "Payment" at bounding box center [749, 22] width 59 height 7
type input "Payment A"
click at [698, 132] on span at bounding box center [698, 129] width 0 height 5
click at [695, 131] on input "Auto continue" at bounding box center [695, 129] width 4 height 4
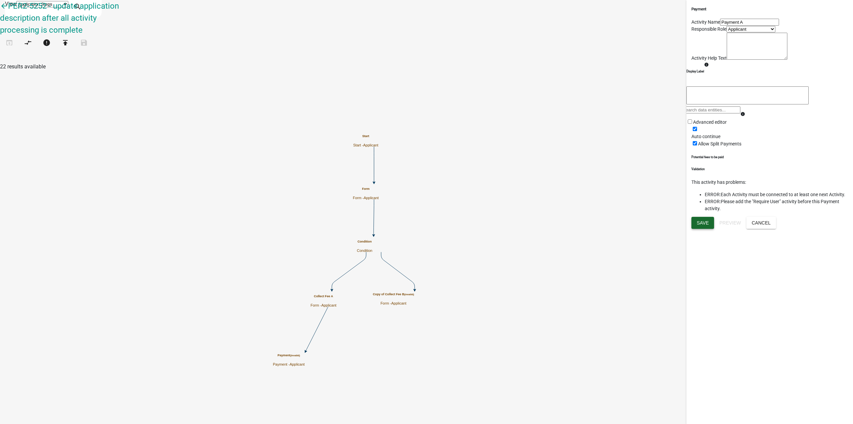
click at [705, 225] on span "Save" at bounding box center [703, 222] width 12 height 5
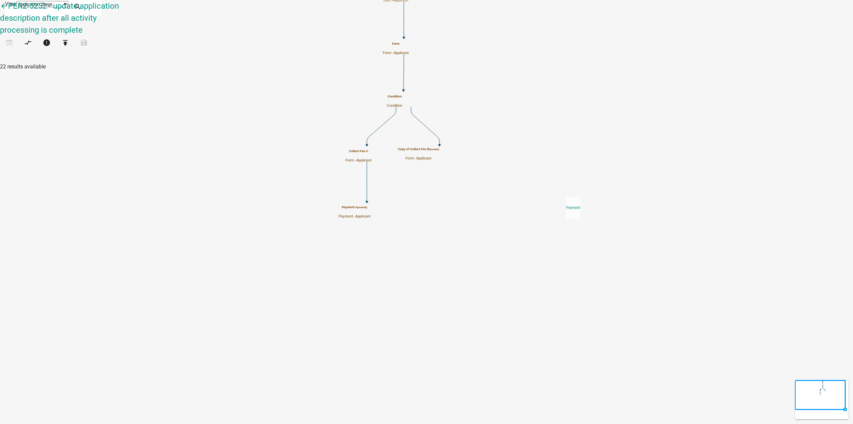
drag, startPoint x: 25, startPoint y: 326, endPoint x: 567, endPoint y: 190, distance: 558.0
click at [567, 57] on div "arrow_back PER2-5252 - update application description after all activity proces…" at bounding box center [426, 28] width 853 height 57
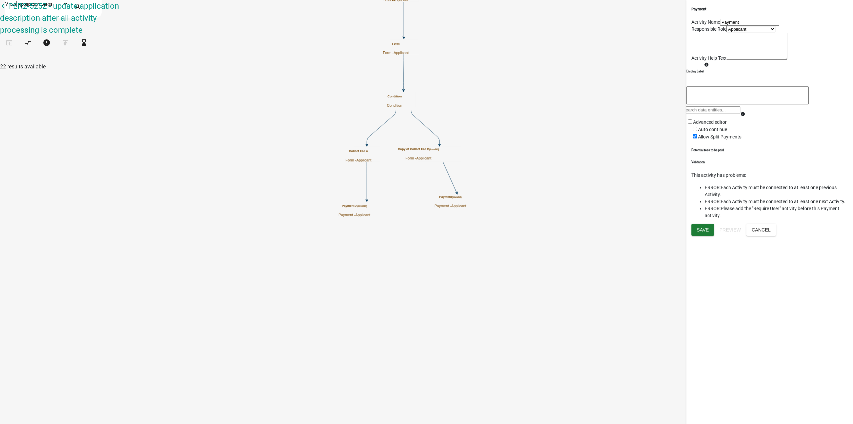
click at [734, 26] on input "Payment" at bounding box center [749, 22] width 59 height 7
type input "Payment B"
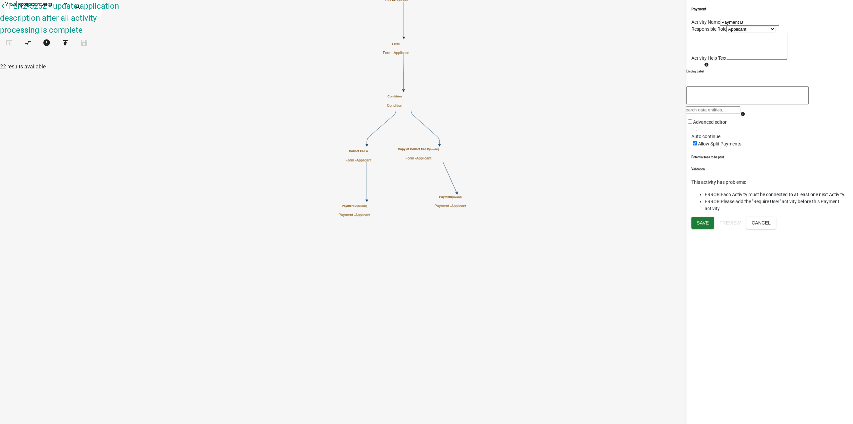
click at [692, 139] on span at bounding box center [692, 136] width 0 height 5
click at [694, 131] on input "Auto continue" at bounding box center [695, 129] width 4 height 4
click at [713, 358] on div "Payment Activity Name Payment B Responsible Role Applicant Inspection Scheduler…" at bounding box center [770, 212] width 167 height 424
click at [706, 225] on span "Save" at bounding box center [703, 222] width 12 height 5
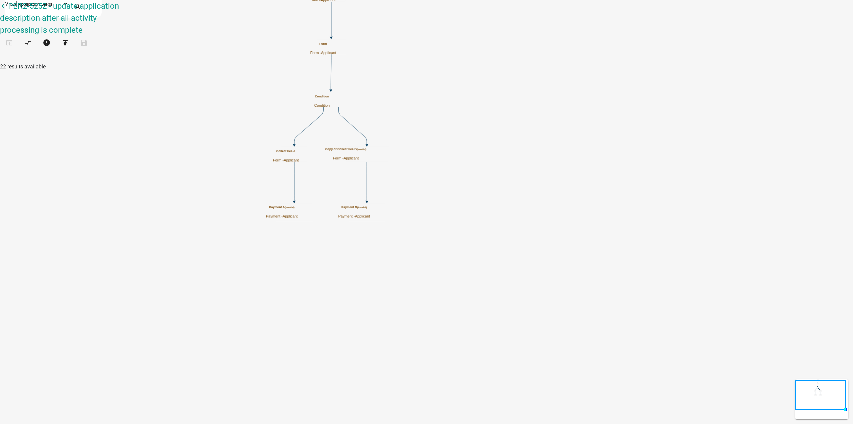
click at [236, 156] on icon "Start Start - Applicant Form Form - Applicant Condition Condition Collect Fee A…" at bounding box center [426, 211] width 853 height 423
click at [241, 172] on icon "Start Start - Applicant Form Form - Applicant Condition Condition Collect Fee A…" at bounding box center [426, 211] width 853 height 423
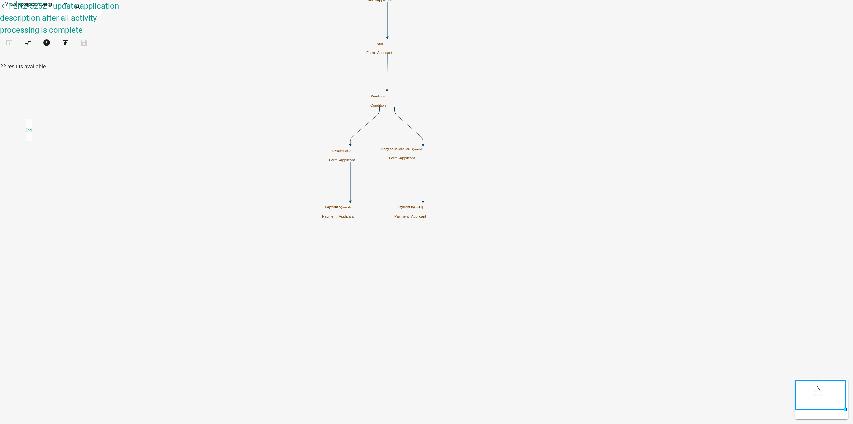
drag, startPoint x: 21, startPoint y: 124, endPoint x: 25, endPoint y: 114, distance: 11.4
click at [25, 57] on ul "Agenda item Add an item to an agenda queue Appointment Send an email with a cal…" at bounding box center [60, 57] width 120 height 0
drag, startPoint x: 36, startPoint y: 281, endPoint x: 491, endPoint y: 316, distance: 456.0
click at [491, 57] on div "arrow_back PER2-5252 - update application description after all activity proces…" at bounding box center [426, 28] width 853 height 57
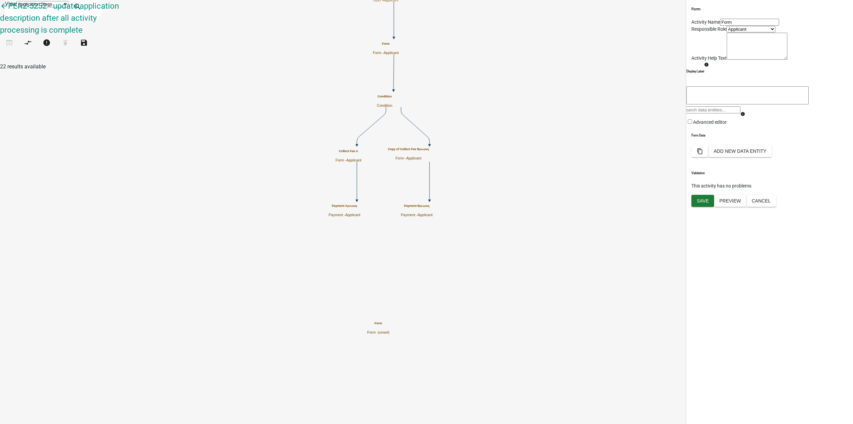
click at [720, 26] on input "Form" at bounding box center [749, 22] width 59 height 7
type input "Reunion Form"
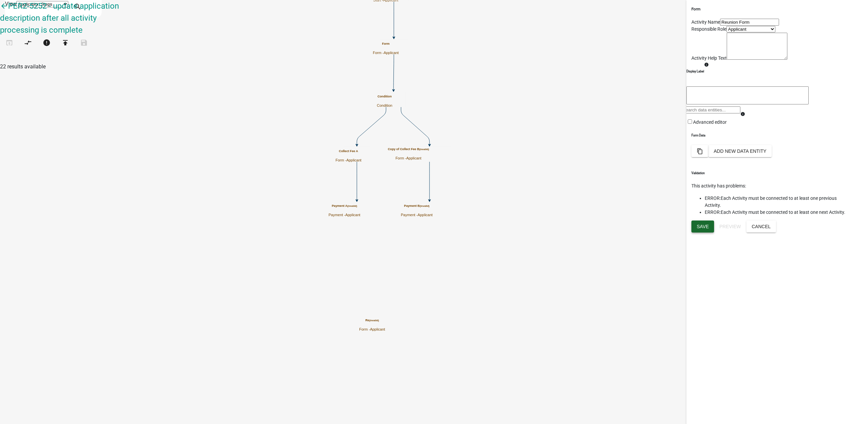
click at [706, 232] on button "Save" at bounding box center [703, 226] width 23 height 12
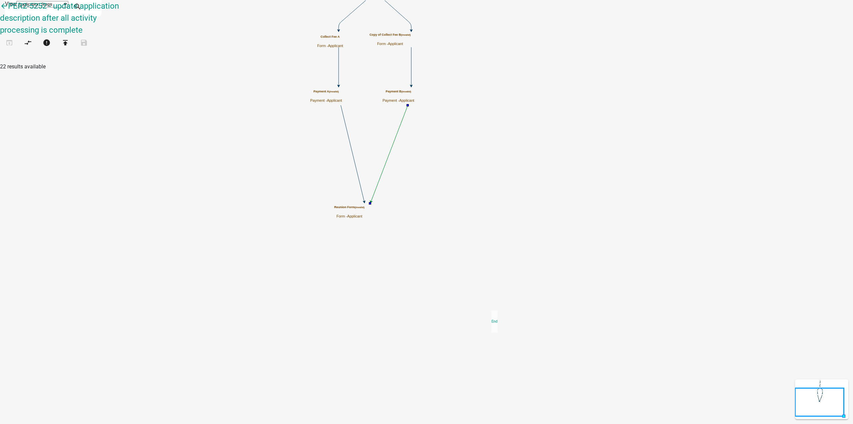
drag, startPoint x: 102, startPoint y: 251, endPoint x: 523, endPoint y: 239, distance: 421.2
click at [492, 57] on div "arrow_back PER2-5252 - update application description after all activity proces…" at bounding box center [426, 28] width 853 height 57
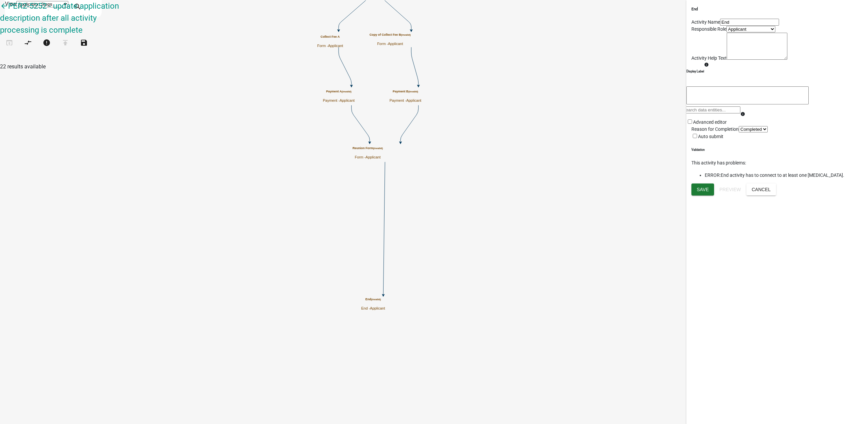
click at [376, 189] on icon "Start Start - Applicant Form Form - Applicant Condition Condition Collect Fee A…" at bounding box center [426, 211] width 853 height 423
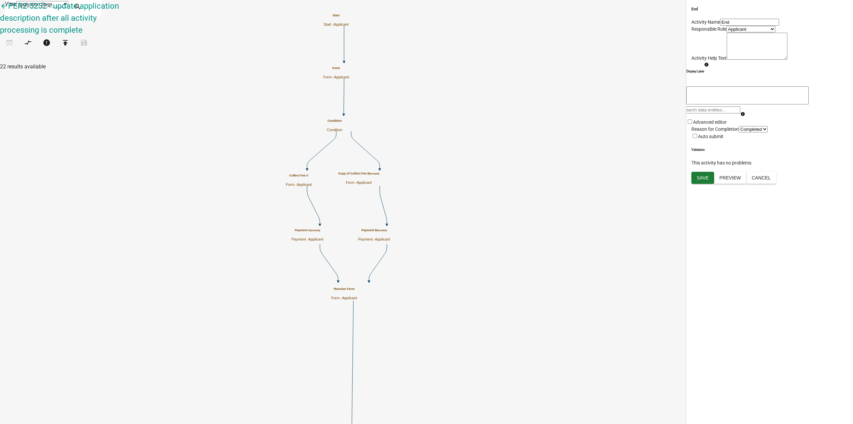
click at [520, 134] on icon "Start Start - Applicant Form Form - Applicant Condition Condition Collect Fee A…" at bounding box center [426, 226] width 853 height 452
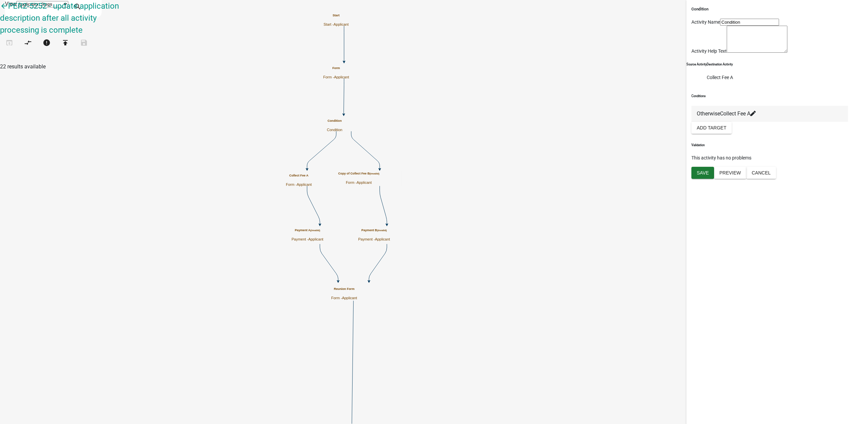
click at [756, 116] on icon at bounding box center [753, 113] width 5 height 5
select select "3: 10685b42-a1af-46db-8c8f-3842356930cf"
click at [717, 137] on button "Apply" at bounding box center [704, 131] width 25 height 12
click at [710, 134] on button "Add Target" at bounding box center [712, 128] width 40 height 12
click at [726, 116] on icon at bounding box center [722, 113] width 5 height 5
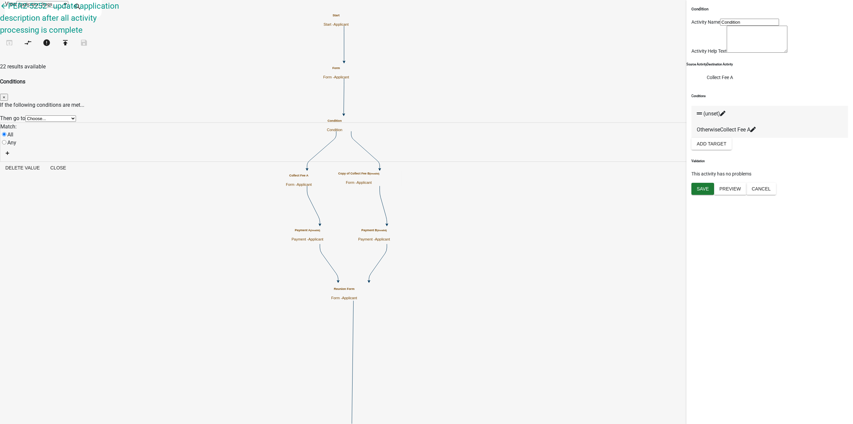
click at [76, 115] on select "Choose... Start Form Collect Fee A Copy of Collect Fee B Payment A Payment B Re…" at bounding box center [50, 118] width 51 height 6
click at [5, 95] on span "×" at bounding box center [4, 97] width 3 height 5
drag, startPoint x: 840, startPoint y: 404, endPoint x: 835, endPoint y: 397, distance: 8.5
click at [776, 195] on button "Cancel" at bounding box center [762, 189] width 30 height 12
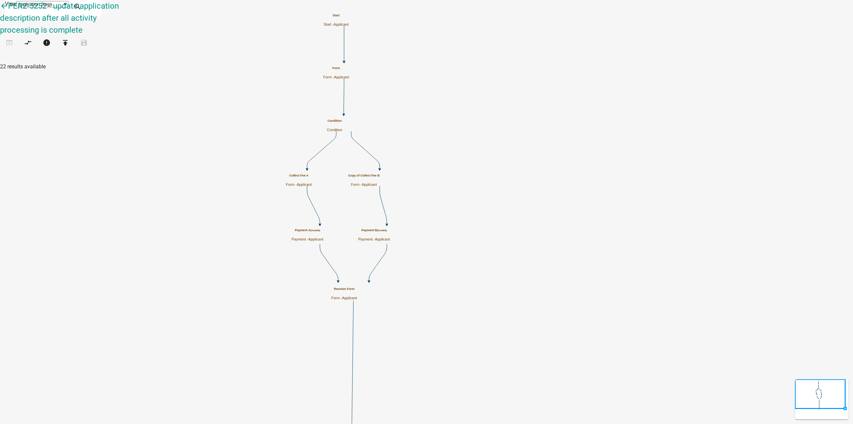
click at [380, 179] on div "Copy of Collect Fee B Form - Applicant" at bounding box center [363, 180] width 31 height 13
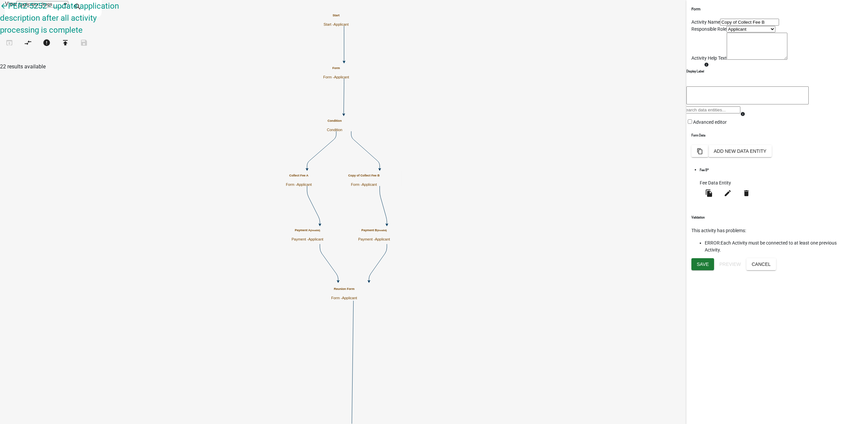
drag, startPoint x: 730, startPoint y: 35, endPoint x: 643, endPoint y: 24, distance: 87.0
click at [643, 63] on main "Start Start - Applicant Form Form - Applicant Condition Condition Collect Fee A…" at bounding box center [486, 63] width 733 height 0
type input "Collect Fee B"
click at [708, 270] on button "Save" at bounding box center [703, 264] width 23 height 12
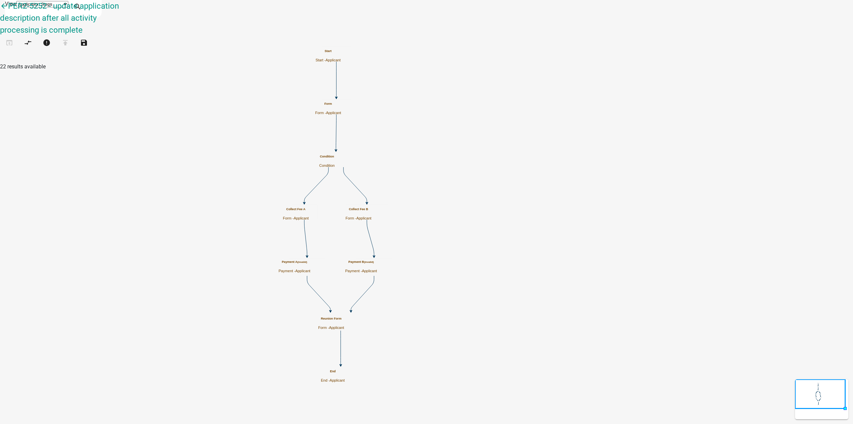
click at [556, 166] on icon "Start Start - Applicant Form Form - Applicant Condition Condition Collect Fee A…" at bounding box center [426, 211] width 853 height 423
click at [558, 159] on icon "Start Start - Applicant Form Form - Applicant Condition Condition Collect Fee A…" at bounding box center [426, 211] width 853 height 423
click at [546, 163] on icon "Start Start - Applicant Form Form - Applicant Condition Condition Collect Fee A…" at bounding box center [426, 211] width 853 height 423
click at [543, 166] on icon "Start Start - Applicant Form Form - Applicant Condition Condition Collect Fee A…" at bounding box center [426, 211] width 853 height 423
click at [335, 156] on h5 "Condition" at bounding box center [326, 157] width 15 height 4
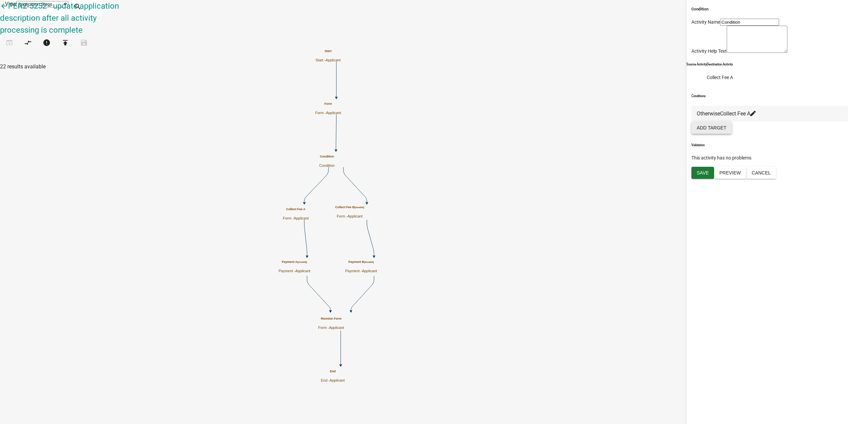
click at [712, 134] on button "Add Target" at bounding box center [712, 128] width 40 height 12
click at [726, 116] on icon at bounding box center [722, 113] width 5 height 5
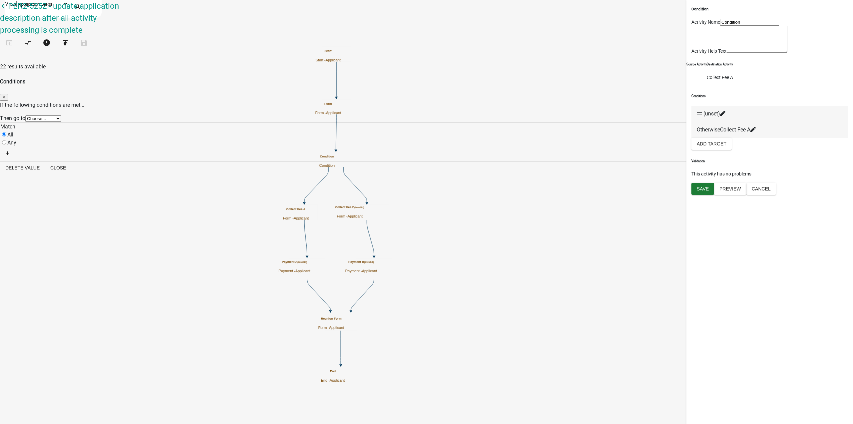
click at [61, 115] on select "Choose... Start Form Collect Fee A Collect Fee B Payment A Payment B Reunion Fo…" at bounding box center [43, 118] width 36 height 6
select select "4: 4d81671d-df62-4c39-bcbc-7df00e2c17b2"
click at [61, 115] on select "Choose... Start Form Collect Fee A Collect Fee B Payment A Payment B Reunion Fo…" at bounding box center [43, 118] width 36 height 6
click at [9, 150] on fa-icon "button" at bounding box center [8, 153] width 4 height 6
click at [336, 151] on div "If (unset) is (unset)" at bounding box center [426, 155] width 841 height 8
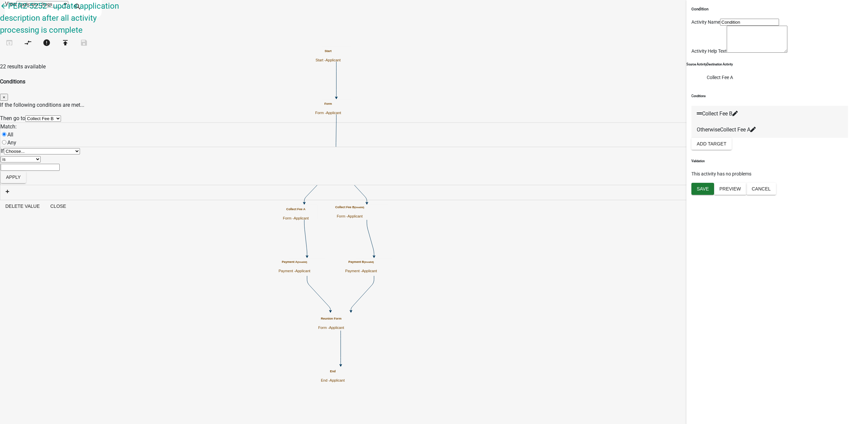
click at [80, 148] on select "Choose... ALL_FEE_RECIPIENTS APPLICATION_ID APPLICATION_NUMBER APPLICATION_STAT…" at bounding box center [42, 151] width 76 height 6
select select "12: pathChoice"
click at [80, 148] on select "Choose... ALL_FEE_RECIPIENTS APPLICATION_ID APPLICATION_NUMBER APPLICATION_STAT…" at bounding box center [42, 151] width 76 height 6
click at [27, 164] on select "Choose... Path A Path B" at bounding box center [14, 167] width 27 height 6
select select "2: Path B"
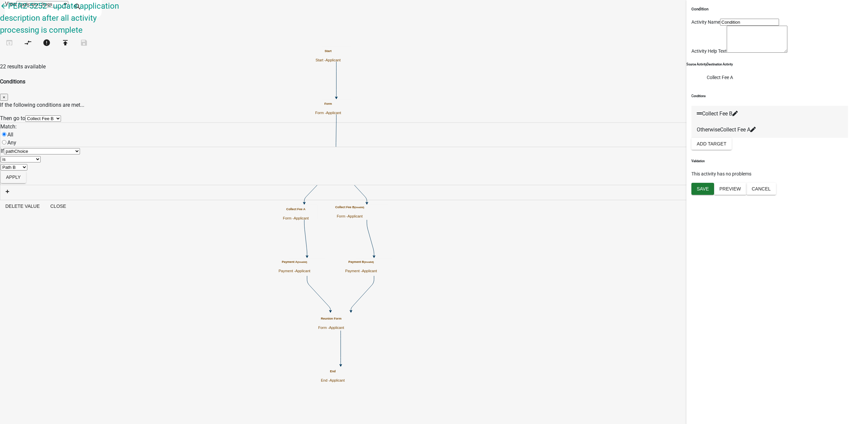
click at [27, 164] on select "Choose... Path A Path B" at bounding box center [14, 167] width 27 height 6
click at [26, 171] on button "Apply" at bounding box center [13, 177] width 25 height 12
click at [71, 178] on button "Close" at bounding box center [58, 184] width 26 height 12
click at [711, 195] on button "Save" at bounding box center [703, 189] width 23 height 12
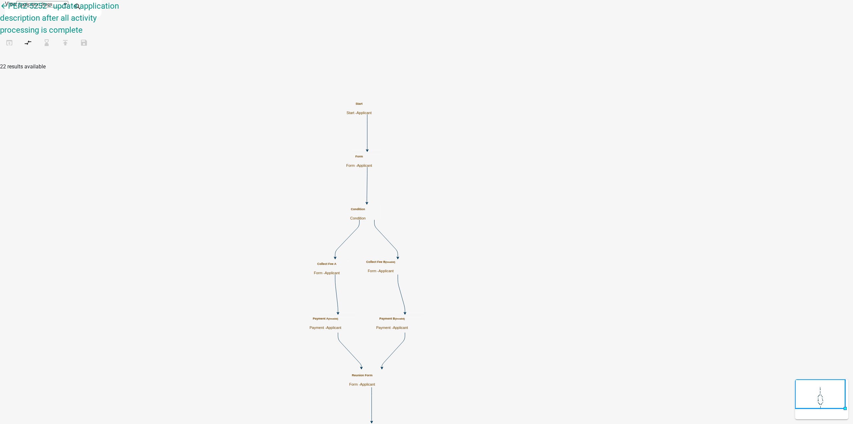
click at [346, 198] on icon "Start Start - Applicant Form Form - Applicant Condition Condition Collect Fee A…" at bounding box center [426, 220] width 853 height 440
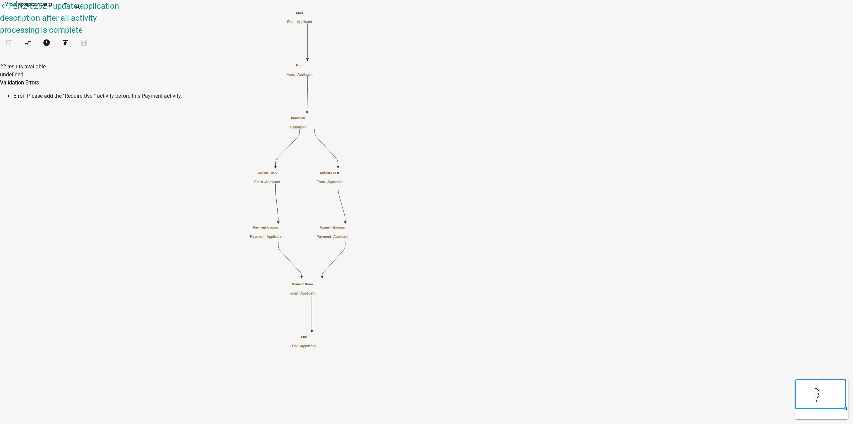
click at [279, 229] on small "(invalid)" at bounding box center [274, 227] width 10 height 3
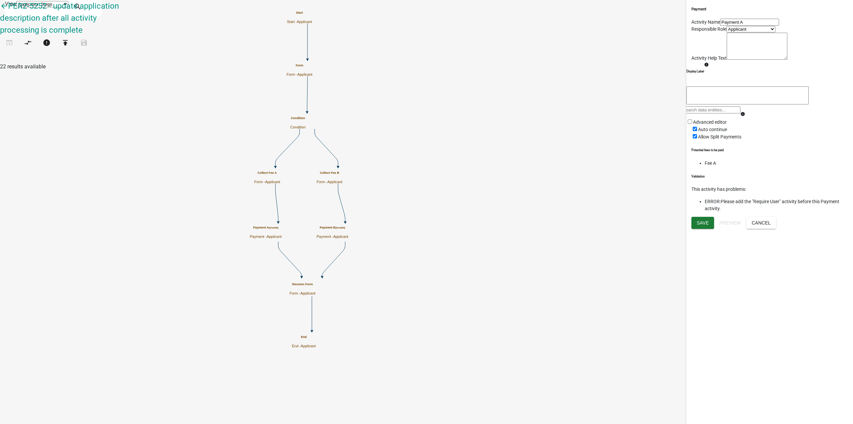
scroll to position [286, 0]
drag, startPoint x: 43, startPoint y: 328, endPoint x: 303, endPoint y: 70, distance: 366.8
click at [286, 57] on div "arrow_back PER2-5252 - update application description after all activity proces…" at bounding box center [426, 28] width 853 height 57
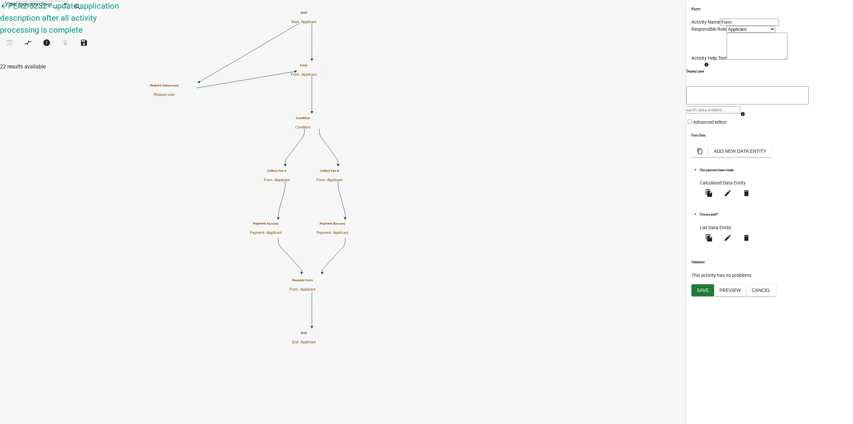
click at [312, 42] on icon at bounding box center [312, 41] width 0 height 36
click at [32, 39] on icon "compare_arrows" at bounding box center [28, 43] width 8 height 9
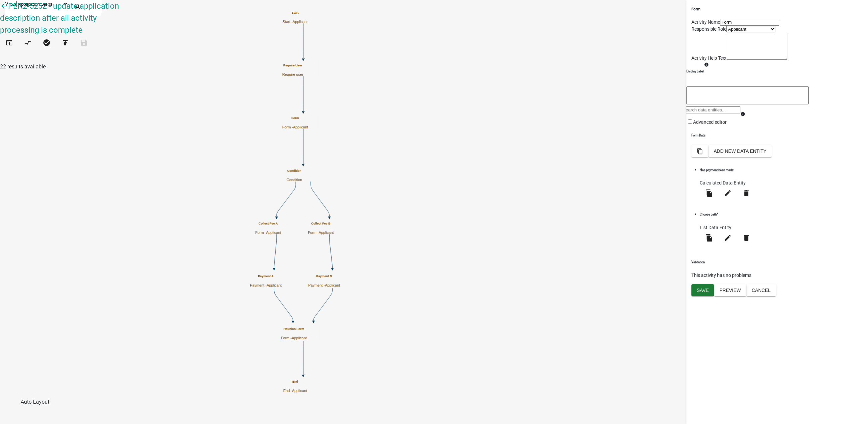
click at [195, 240] on icon "Start Start - Applicant Form Form - Applicant Condition Condition Collect Fee A…" at bounding box center [426, 211] width 853 height 423
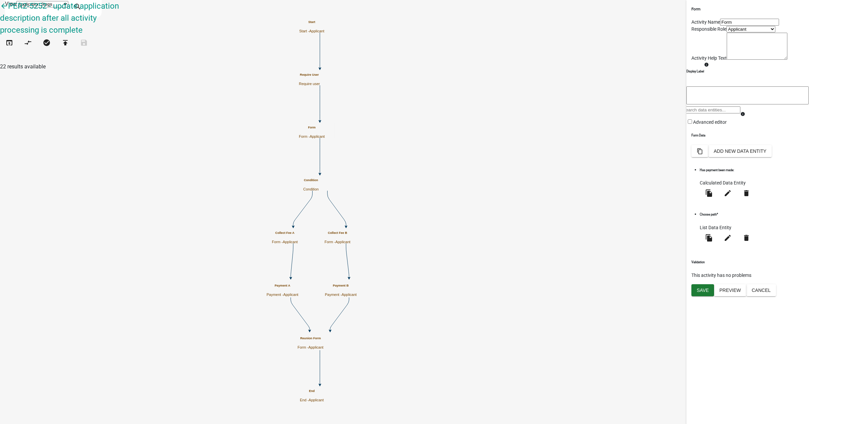
click at [308, 264] on icon "Start Start - Applicant Form Form - Applicant Condition Condition Collect Fee A…" at bounding box center [426, 211] width 853 height 423
click at [279, 233] on icon "Start Start - Applicant Form Form - Applicant Condition Condition Collect Fee A…" at bounding box center [426, 211] width 853 height 423
click at [301, 203] on icon "Start Start - Applicant Form Form - Applicant Condition Condition Collect Fee A…" at bounding box center [426, 211] width 853 height 423
click at [285, 157] on icon "Start Start - Applicant Form Form - Applicant Condition Condition Collect Fee A…" at bounding box center [426, 211] width 853 height 423
click at [286, 156] on icon "Start Start - Applicant Form Form - Applicant Condition Condition Collect Fee A…" at bounding box center [426, 211] width 853 height 423
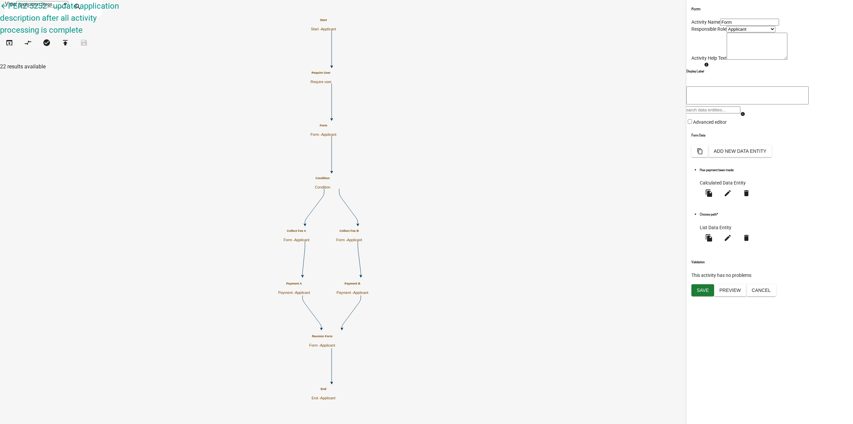
click at [534, 315] on icon "Start Start - Applicant Form Form - Applicant Condition Condition Collect Fee A…" at bounding box center [426, 211] width 853 height 423
click at [762, 322] on div "Form Activity Name Collect Fee A Responsible Role Applicant Inspection Schedule…" at bounding box center [770, 212] width 167 height 424
click at [786, 292] on div "Form Activity Name Collect Fee A Responsible Role Applicant Inspection Schedule…" at bounding box center [770, 212] width 167 height 424
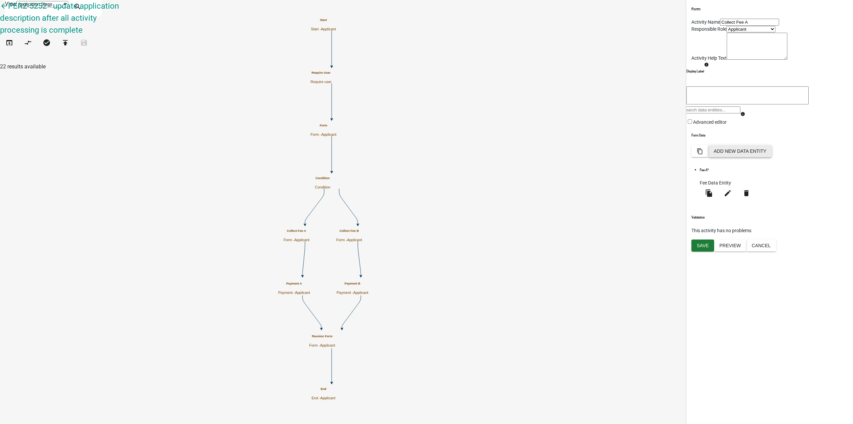
click at [772, 157] on button "Add New Data Entity" at bounding box center [740, 151] width 63 height 12
select select
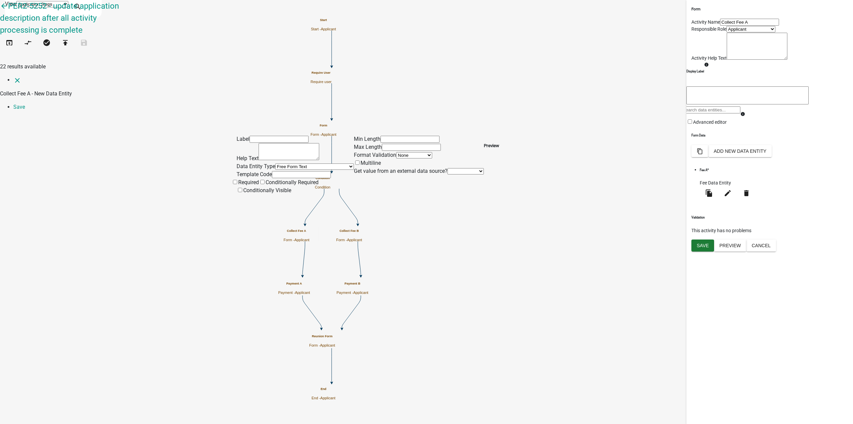
click at [307, 171] on input "text" at bounding box center [301, 174] width 59 height 7
type input "calcValue"
click at [258, 136] on input "text" at bounding box center [279, 139] width 59 height 7
type input "R"
type input "A"
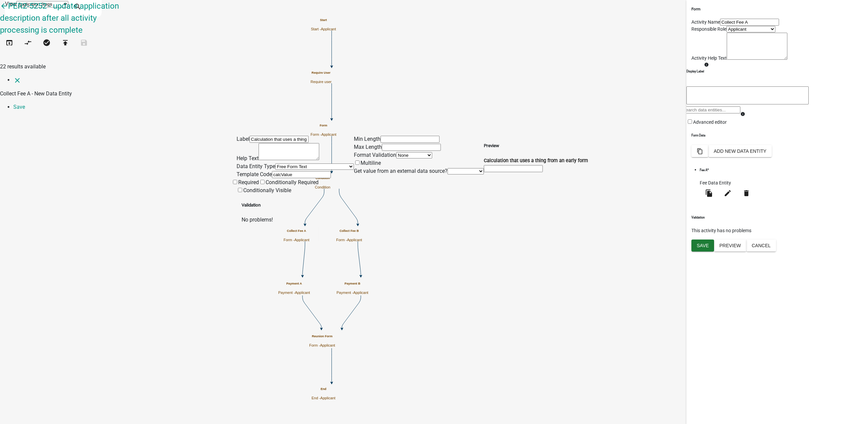
click at [191, 150] on div "Label Calculation that uses a thing from an early form Help Text Data Entity Ty…" at bounding box center [426, 169] width 853 height 107
click at [309, 136] on input "Calculation that uses a thing from an early form" at bounding box center [279, 139] width 59 height 7
type input "Calculation that uses a thing from an early form (ignore this):"
click at [386, 212] on div "close Collect Fee A - New Data Entity Save Label Calculation that uses a thing …" at bounding box center [426, 168] width 853 height 185
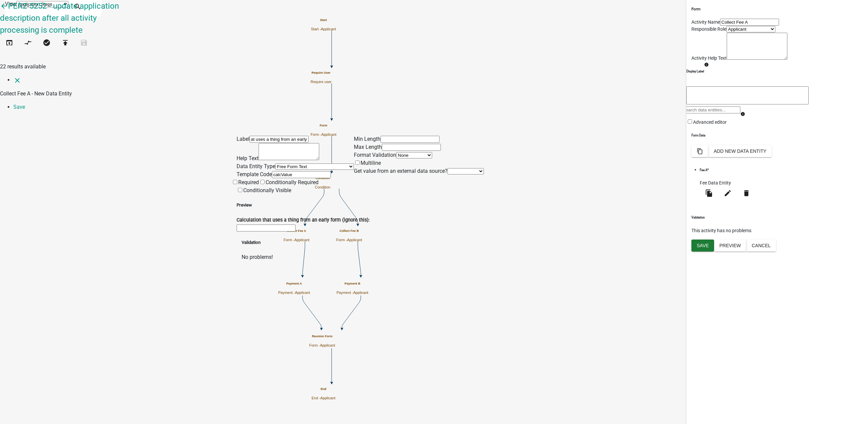
scroll to position [0, 0]
click at [193, 146] on div "Label Calculation that uses a thing from an early form (ignore this): Help Text…" at bounding box center [426, 169] width 853 height 107
click at [276, 163] on select "Free Form Text Document Display Entity Value Fee Numeric Data Date Map Sketch D…" at bounding box center [314, 166] width 79 height 6
select select "calculated-value"
click at [275, 163] on select "Free Form Text Document Display Entity Value Fee Numeric Data Date Map Sketch D…" at bounding box center [314, 166] width 79 height 6
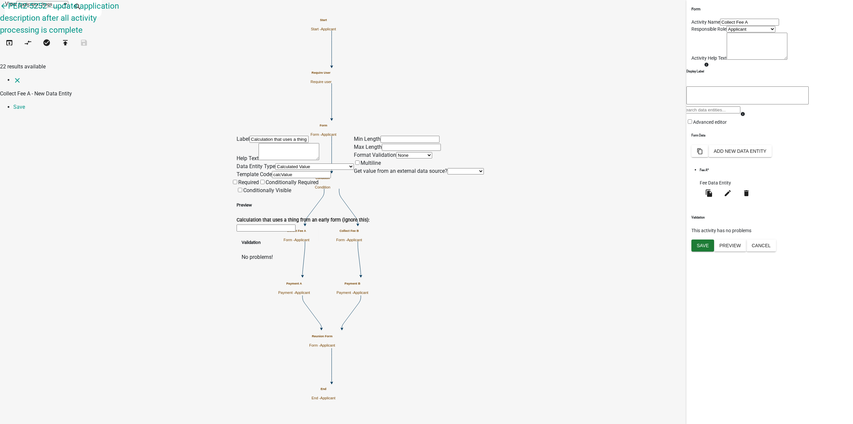
select select "calculated-value"
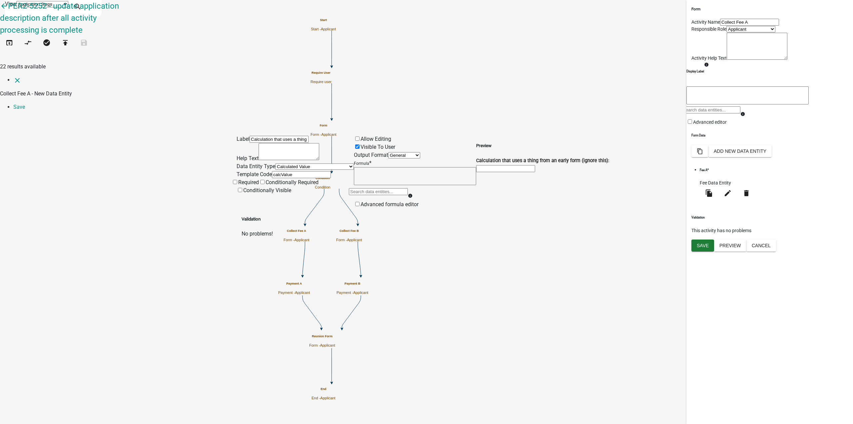
click at [179, 116] on div "Label Calculation that uses a thing from an early form (ignore this): Help Text…" at bounding box center [426, 176] width 853 height 121
click at [25, 104] on link "Save" at bounding box center [19, 107] width 12 height 6
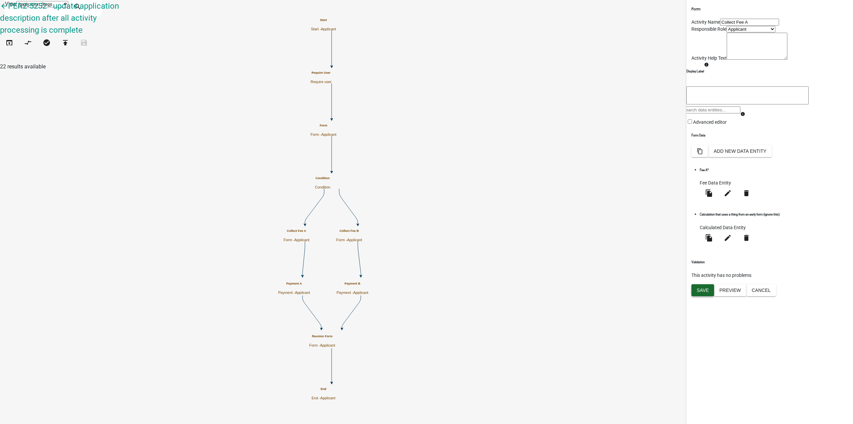
click at [704, 292] on span "Save" at bounding box center [703, 289] width 12 height 5
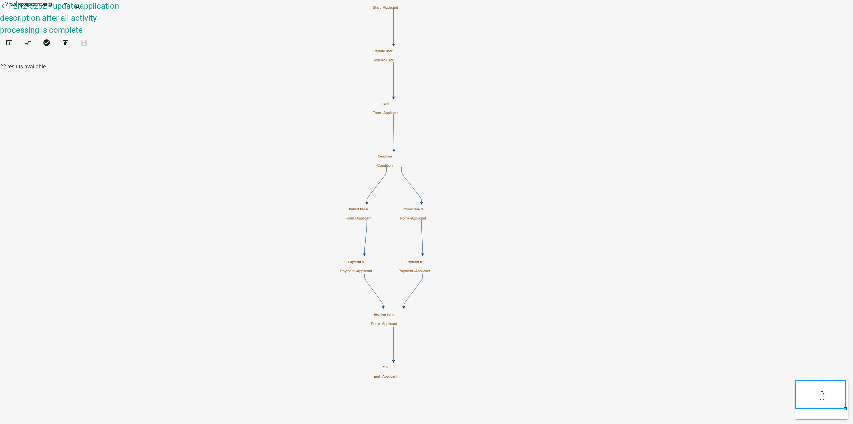
click at [399, 108] on div "Form Form - Applicant" at bounding box center [386, 108] width 26 height 13
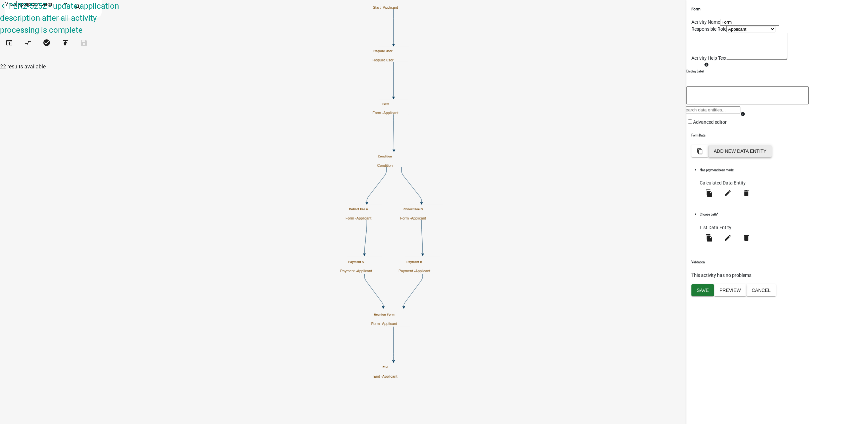
click at [772, 157] on button "Add New Data Entity" at bounding box center [740, 151] width 63 height 12
select select
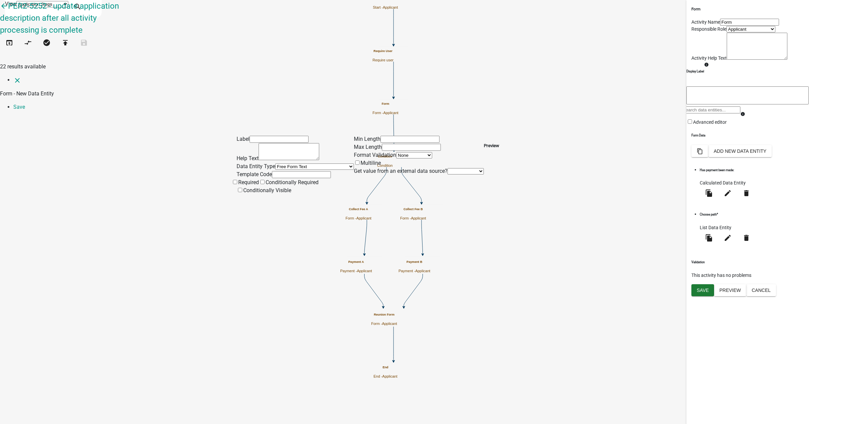
click at [181, 116] on div "Label Help Text Data Entity Type Free Form Text Document Display Entity Value F…" at bounding box center [426, 155] width 853 height 78
click at [281, 163] on select "Free Form Text Document Display Entity Value Fee Numeric Data Date Map Sketch D…" at bounding box center [314, 166] width 79 height 6
select select "numeric-data"
click at [275, 163] on select "Free Form Text Document Display Entity Value Fee Numeric Data Date Map Sketch D…" at bounding box center [314, 166] width 79 height 6
select select "numeric-data"
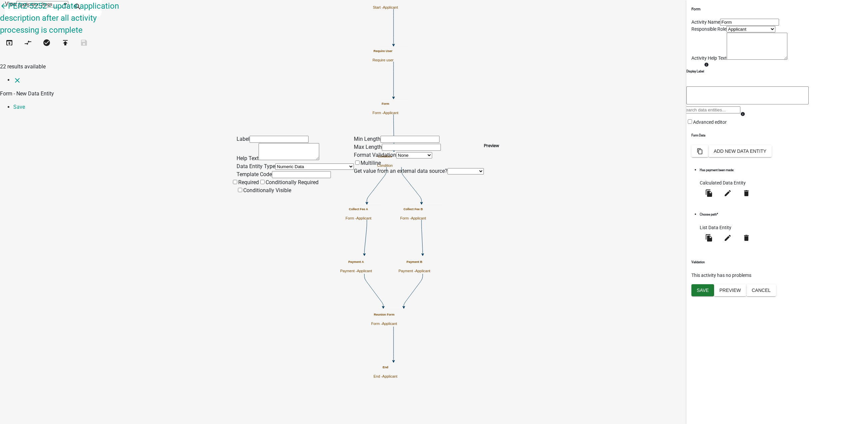
select select
click at [281, 136] on input "text" at bounding box center [279, 139] width 59 height 7
type input "Pick a number"
click at [238, 179] on span at bounding box center [238, 182] width 0 height 6
click at [237, 180] on input "Required" at bounding box center [235, 182] width 4 height 4
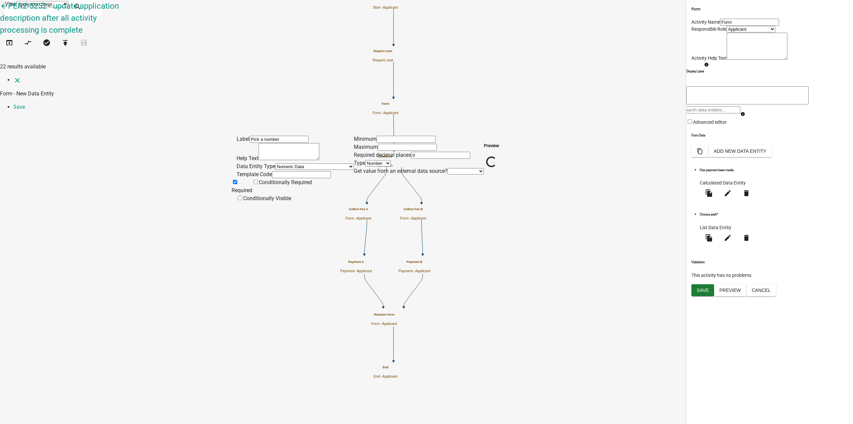
click at [278, 171] on input "text" at bounding box center [301, 174] width 59 height 7
drag, startPoint x: 261, startPoint y: 134, endPoint x: 234, endPoint y: 139, distance: 27.5
click at [234, 139] on div "Label Pick a number Help Text Data Entity Type Free Form Text Document Display …" at bounding box center [426, 159] width 853 height 86
type input "P"
drag, startPoint x: 240, startPoint y: 136, endPoint x: 260, endPoint y: 134, distance: 19.8
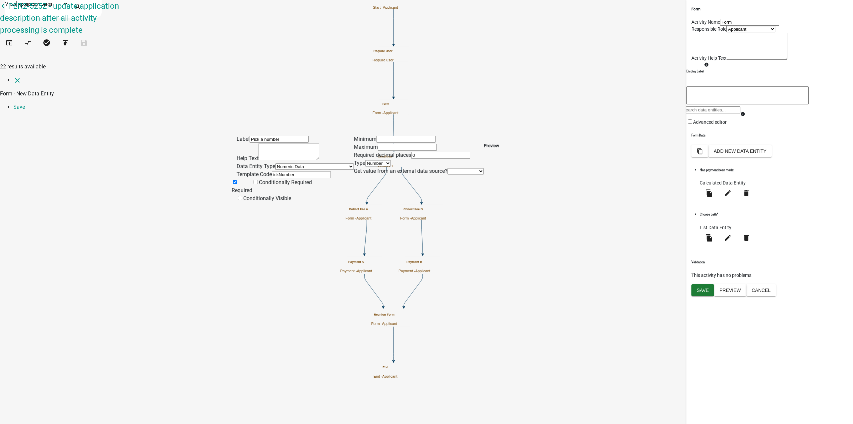
click at [240, 136] on div "Label Pick a number Help Text Data Entity Type Free Form Text Document Display …" at bounding box center [295, 168] width 117 height 67
click at [272, 171] on input "ickNumber" at bounding box center [301, 174] width 59 height 7
type input "pickNumber"
click at [177, 116] on div "Label Pick a number Help Text Data Entity Type Free Form Text Document Display …" at bounding box center [426, 173] width 853 height 115
click at [223, 140] on div "Label Pick a number Help Text Data Entity Type Free Form Text Document Display …" at bounding box center [426, 173] width 853 height 115
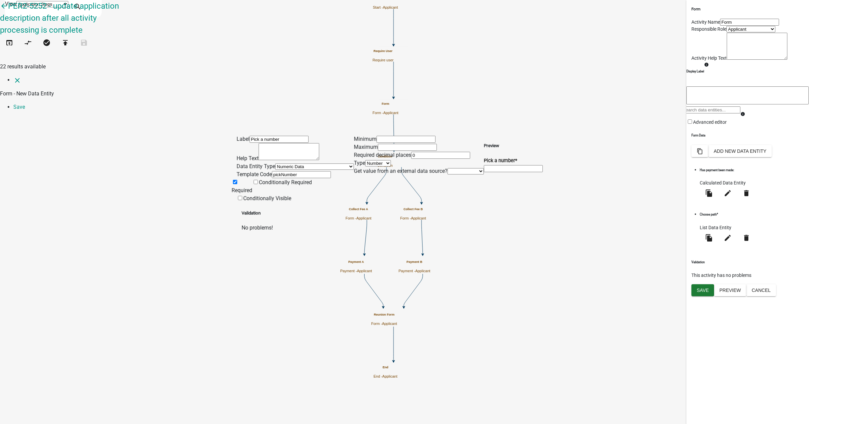
click at [186, 138] on div "Label Pick a number Help Text Data Entity Type Free Form Text Document Display …" at bounding box center [426, 173] width 853 height 115
drag, startPoint x: 688, startPoint y: 69, endPoint x: 768, endPoint y: 17, distance: 94.7
click at [689, 116] on div "Label Pick a number Help Text Data Entity Type Free Form Text Document Display …" at bounding box center [426, 173] width 853 height 115
click at [25, 104] on link "Save" at bounding box center [19, 107] width 12 height 6
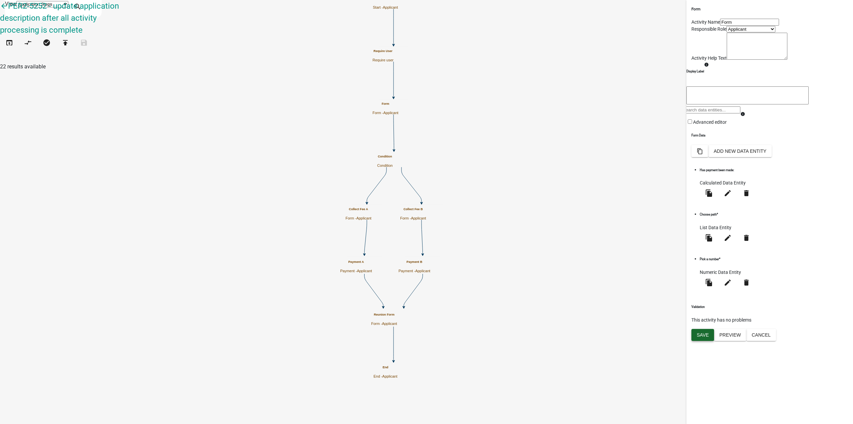
click at [701, 341] on button "Save" at bounding box center [703, 335] width 23 height 12
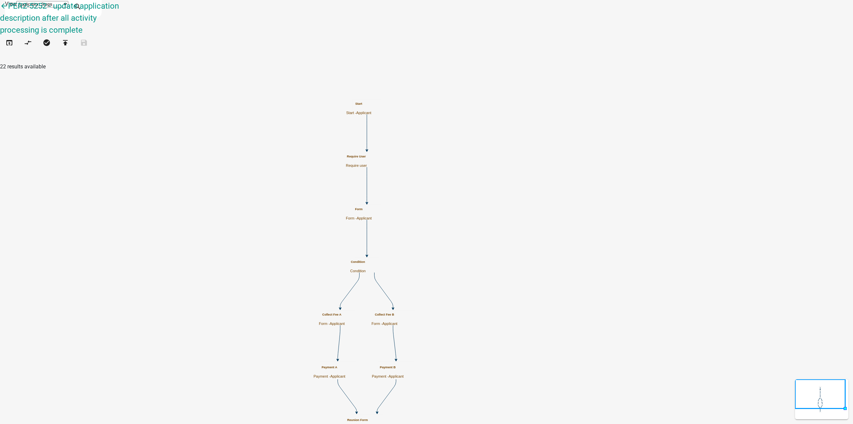
click at [345, 321] on span "Applicant" at bounding box center [337, 323] width 15 height 4
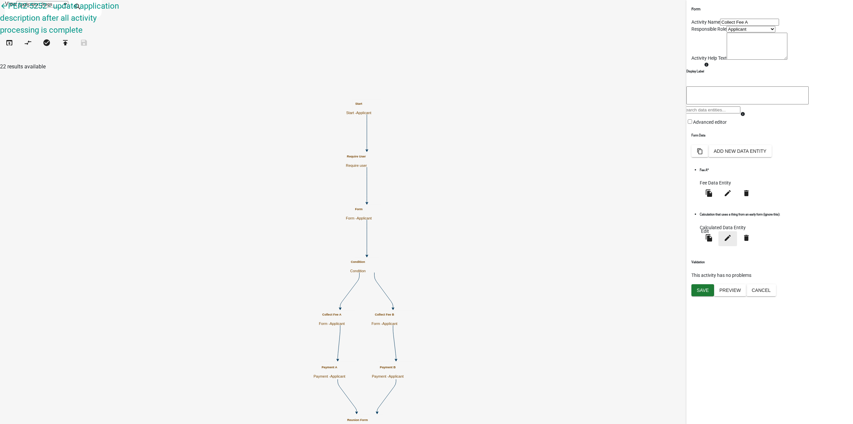
click at [719, 246] on button "edit" at bounding box center [728, 238] width 19 height 15
select select "calculated-value"
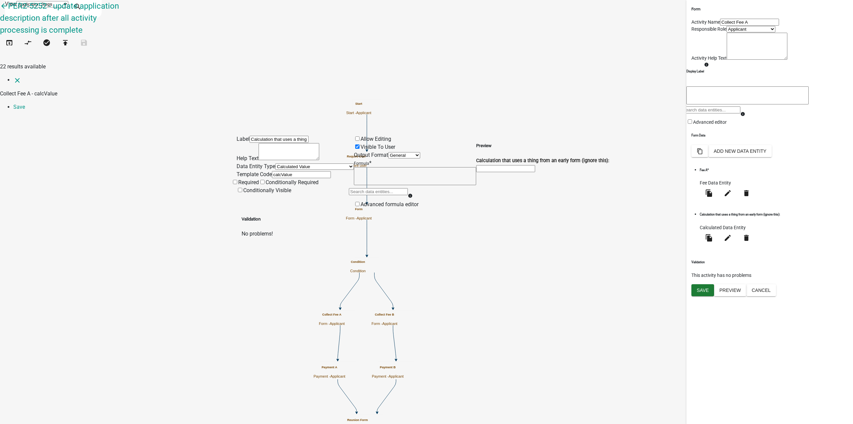
click at [401, 187] on div at bounding box center [378, 193] width 59 height 13
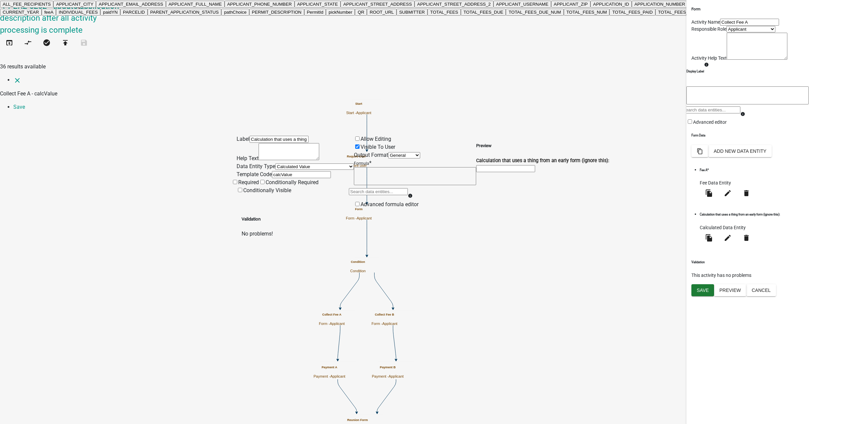
scroll to position [200, 0]
drag, startPoint x: 390, startPoint y: 336, endPoint x: 401, endPoint y: 153, distance: 183.1
click at [352, 15] on ngb-highlight "pickNumber" at bounding box center [341, 12] width 24 height 5
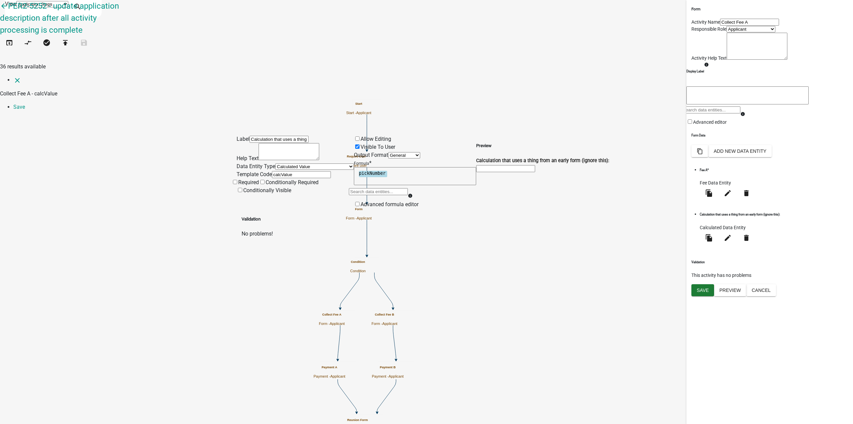
scroll to position [0, 0]
click at [425, 167] on textarea "pickNumber" at bounding box center [415, 176] width 122 height 18
type textarea "pickNumber - 1"
click at [617, 186] on div "Label Calculation that uses a thing from an early form (ignore this): Help Text…" at bounding box center [426, 176] width 853 height 121
click at [390, 152] on select "General Text Number Decimal Date Date & Time" at bounding box center [404, 155] width 32 height 6
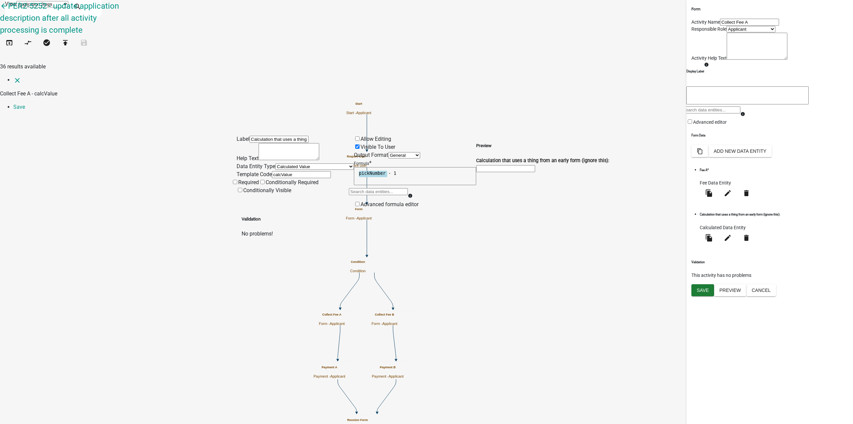
select select "2"
click at [388, 152] on select "General Text Number Decimal Date Date & Time" at bounding box center [404, 155] width 32 height 6
click at [501, 207] on div "close Collect Fee A - calcValue Save Label Calculation that uses a thing from a…" at bounding box center [426, 157] width 853 height 162
click at [601, 141] on div "Preview Calculation that uses a thing from an early form (ignore this):" at bounding box center [542, 171] width 133 height 73
click at [25, 104] on link "Save" at bounding box center [19, 107] width 12 height 6
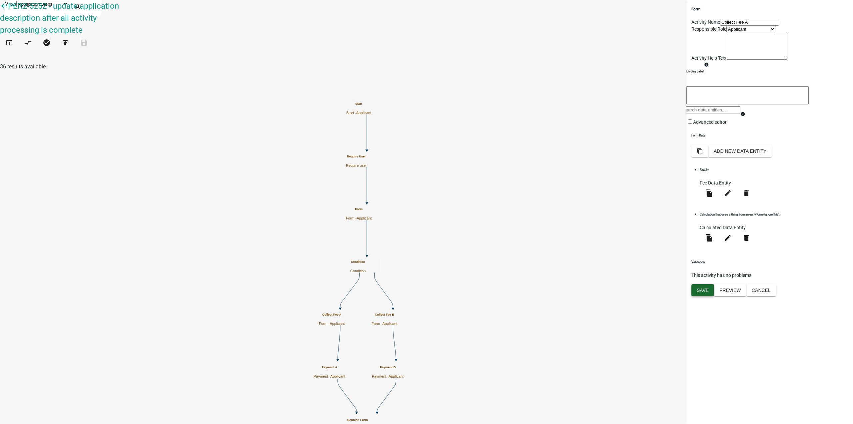
click at [707, 292] on span "Save" at bounding box center [703, 289] width 12 height 5
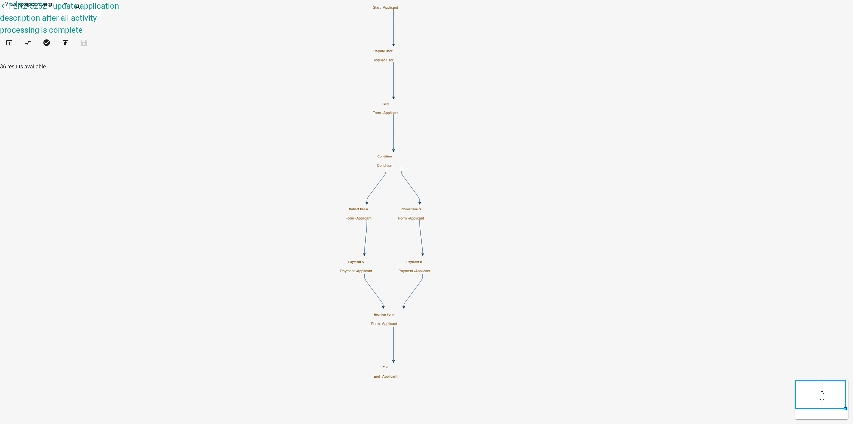
click at [590, 136] on icon "Start Start - Applicant Form Form - Applicant Condition Condition Collect Fee A…" at bounding box center [426, 211] width 853 height 423
click at [357, 272] on icon "Start Start - Applicant Form Form - Applicant Condition Condition Collect Fee A…" at bounding box center [426, 211] width 853 height 423
click at [390, 250] on icon "Start Start - Applicant Form Form - Applicant Condition Condition Collect Fee A…" at bounding box center [426, 211] width 853 height 423
click at [69, 39] on icon "publish" at bounding box center [65, 43] width 8 height 9
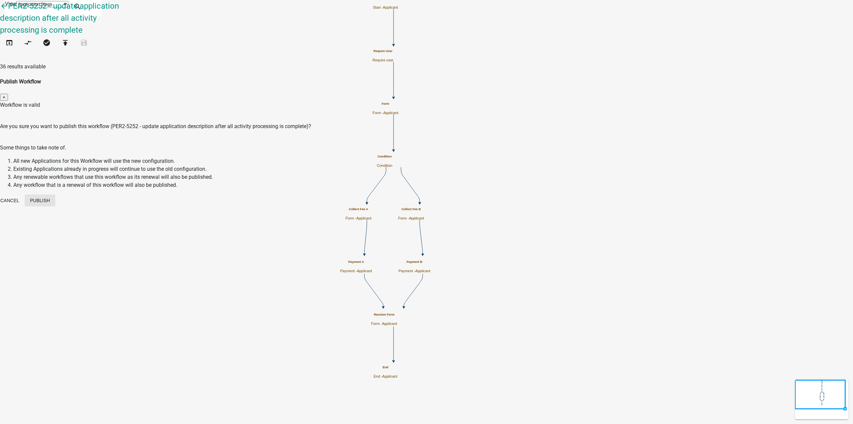
click at [55, 194] on button "Publish" at bounding box center [40, 200] width 31 height 12
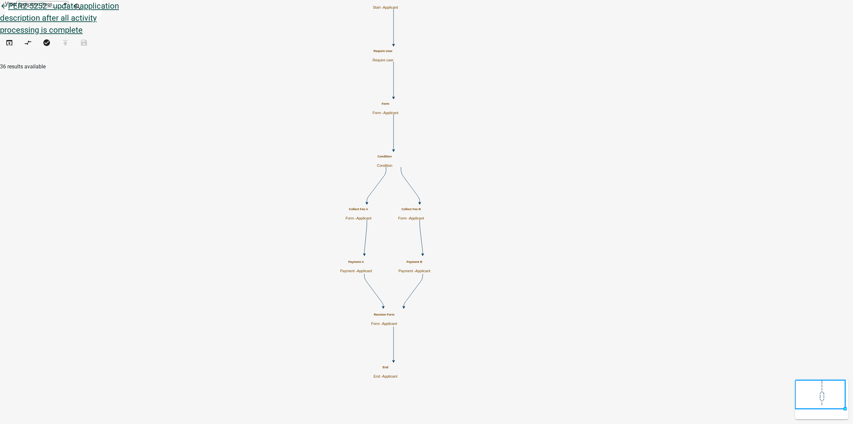
click at [8, 11] on icon "arrow_back" at bounding box center [4, 6] width 8 height 9
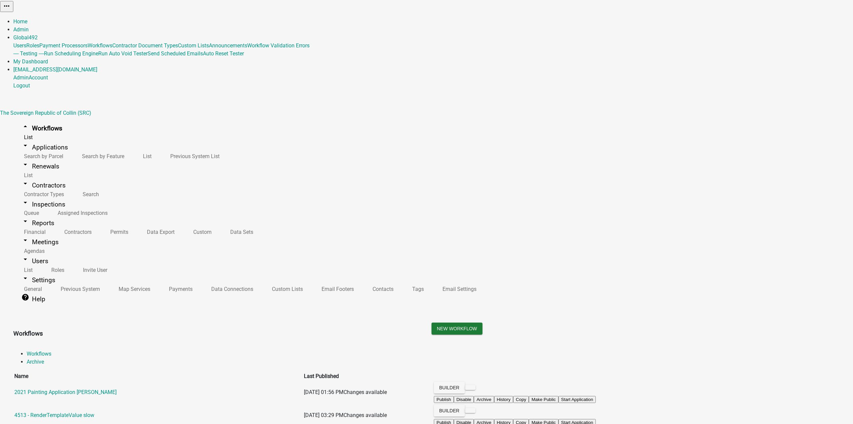
drag, startPoint x: 409, startPoint y: 47, endPoint x: 461, endPoint y: 39, distance: 52.6
click at [409, 350] on ul "Workflows Archive" at bounding box center [426, 358] width 827 height 16
click at [427, 322] on div "Workflows" at bounding box center [217, 333] width 418 height 22
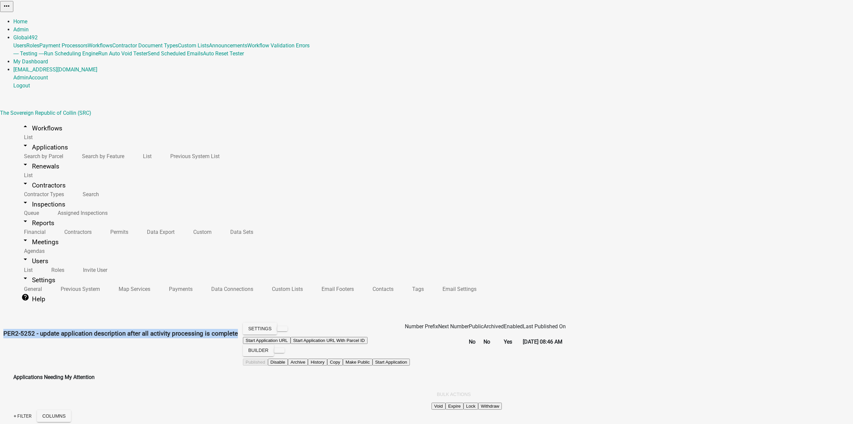
drag, startPoint x: 434, startPoint y: 39, endPoint x: 91, endPoint y: 42, distance: 342.7
click at [91, 322] on div "PER2-5252 - update application description after all activity processing is com…" at bounding box center [120, 343] width 235 height 43
copy h3 "PER2-5252 - update application description after all activity processing is com…"
click at [285, 322] on div "Settings Start Application URL Start Application URL With Parcel ID Builder Pub…" at bounding box center [326, 343] width 177 height 43
click at [277, 322] on button "Settings" at bounding box center [260, 328] width 34 height 12
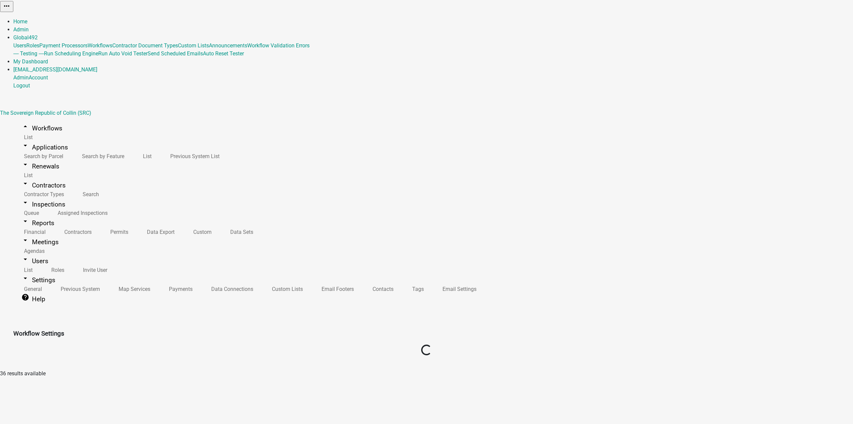
select select "79897ef5-ff32-470f-a3c8-8d023410b5ba"
select select "3"
select select
click at [143, 378] on textarea at bounding box center [203, 387] width 390 height 18
click at [62, 398] on div at bounding box center [32, 404] width 59 height 13
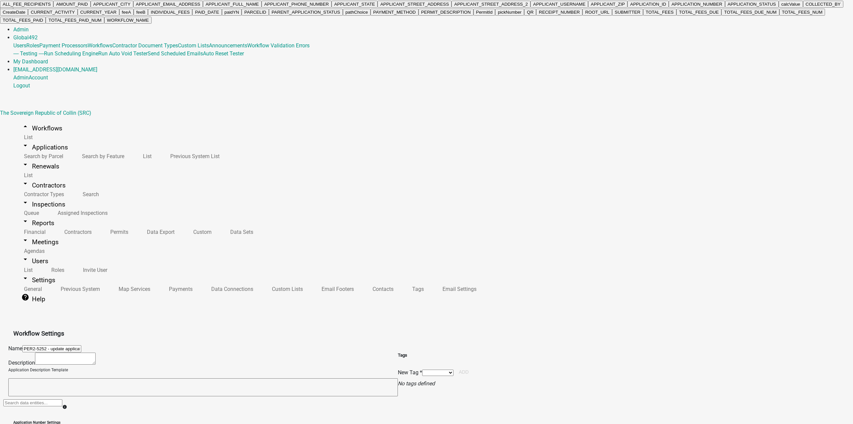
scroll to position [200, 0]
click at [222, 16] on button "paidYN" at bounding box center [232, 12] width 20 height 7
type textarea "paidYN"
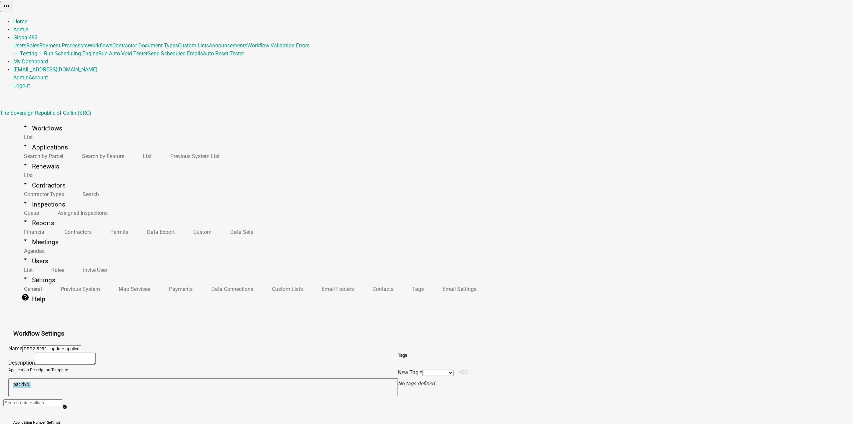
scroll to position [0, 0]
